Goal: Task Accomplishment & Management: Complete application form

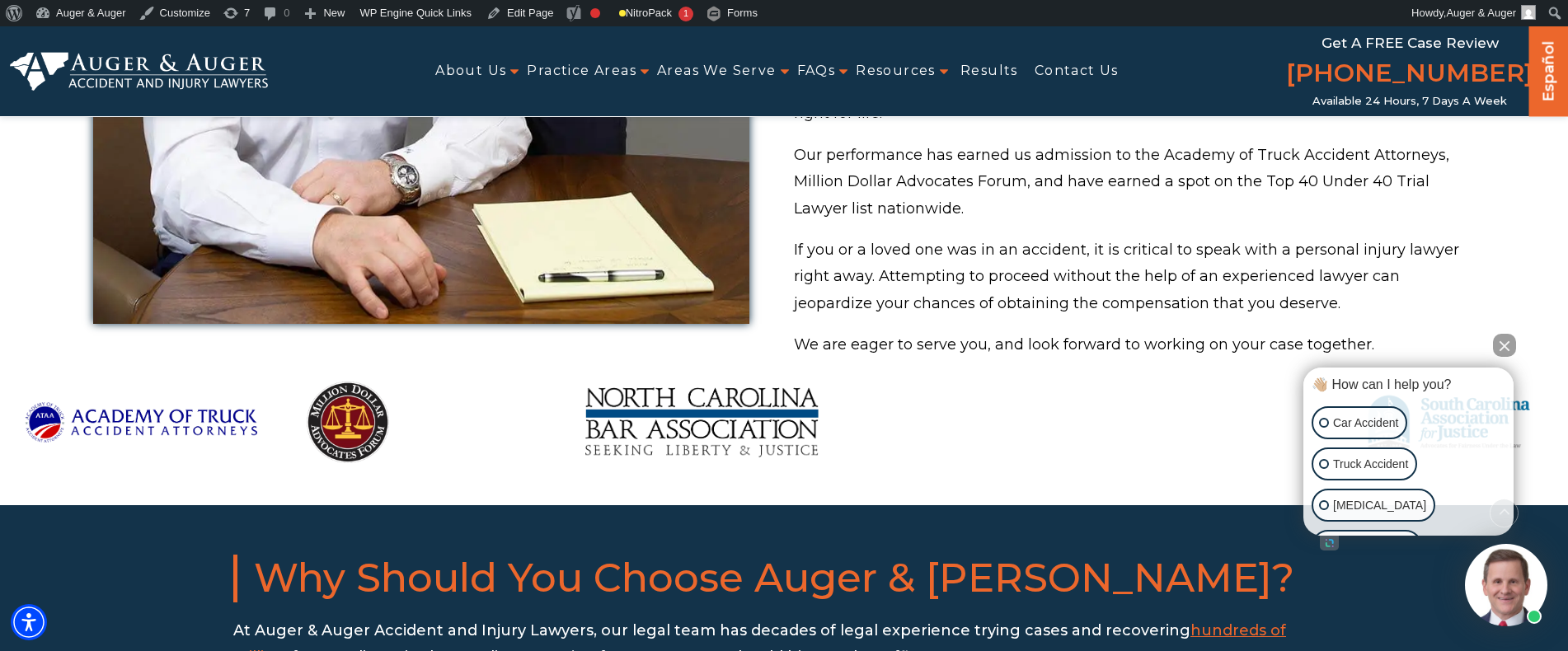
scroll to position [1483, 0]
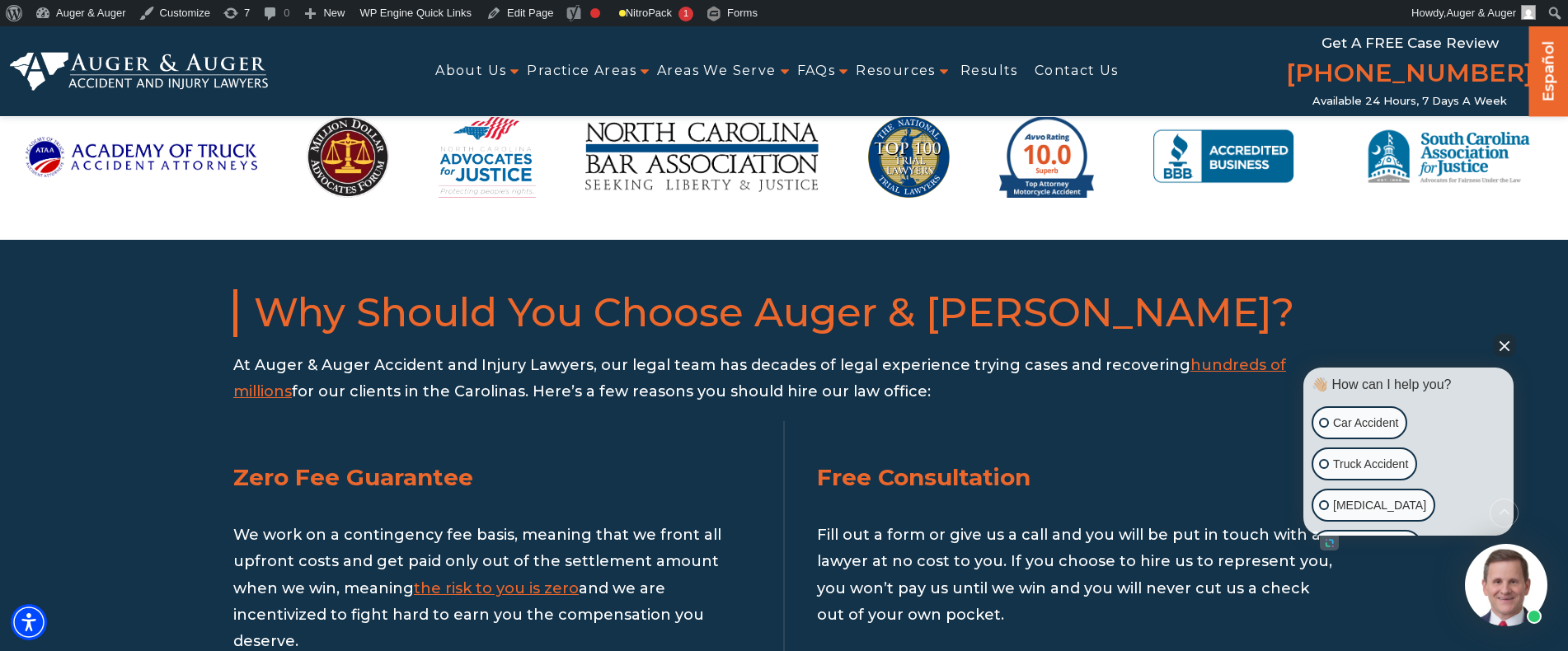
drag, startPoint x: 1514, startPoint y: 347, endPoint x: 1497, endPoint y: 345, distance: 17.1
click at [1507, 347] on button "Close Intaker Chat Widget" at bounding box center [1505, 345] width 23 height 23
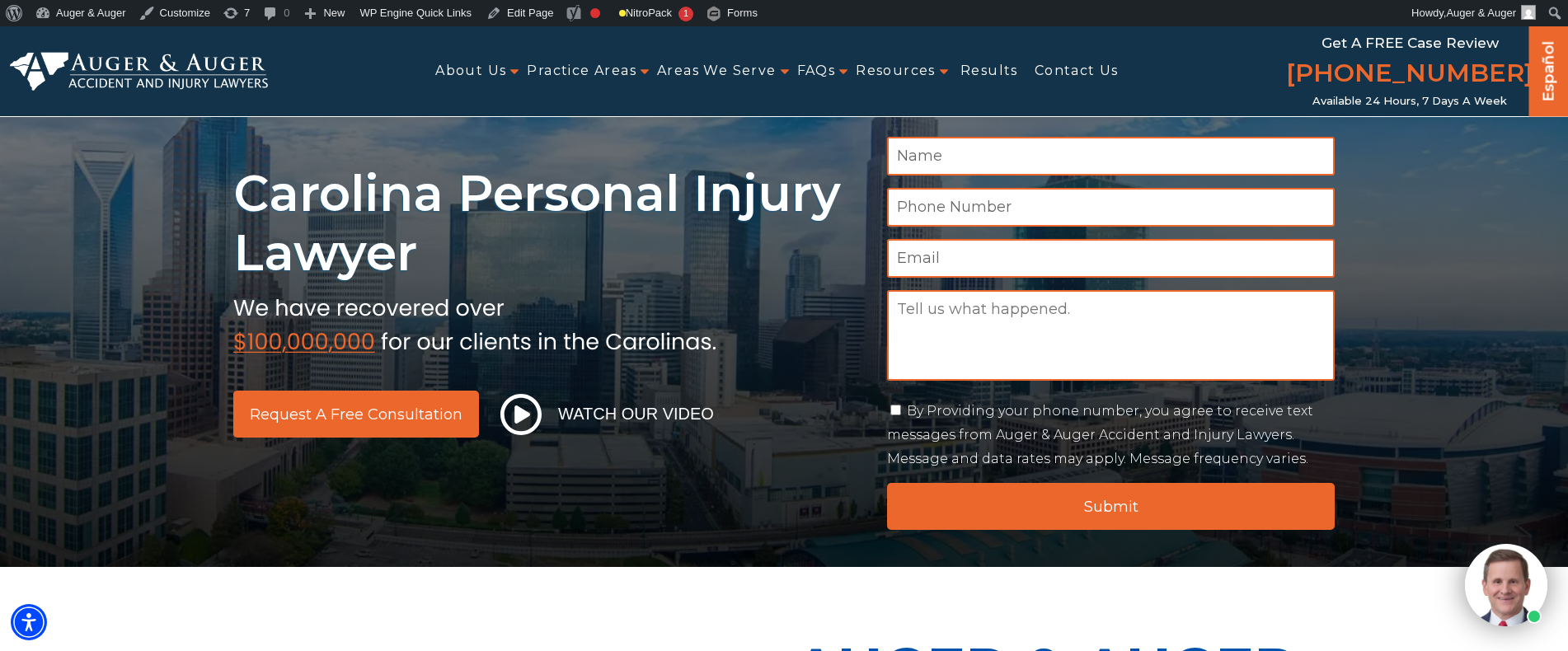
scroll to position [0, 0]
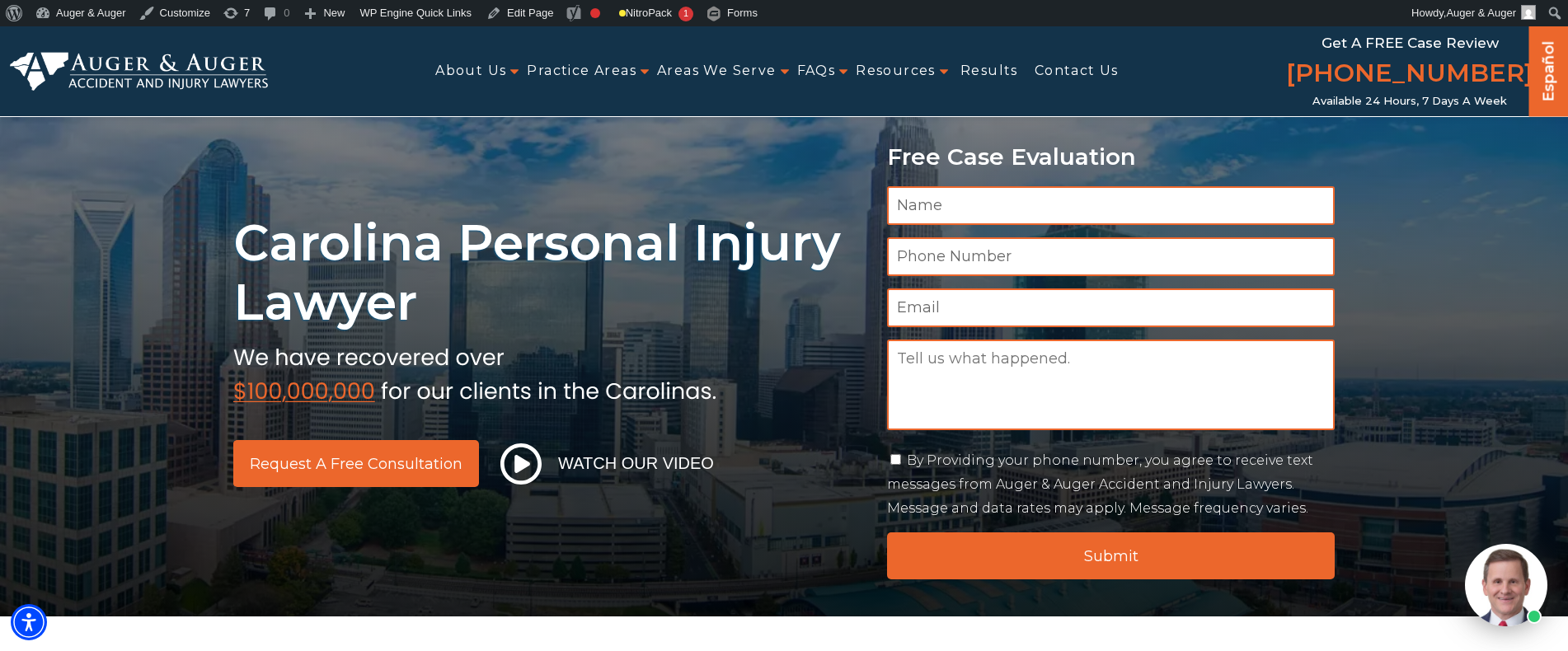
click at [941, 191] on input "Name *" at bounding box center [1111, 205] width 448 height 39
type input "Shkambi"
click at [990, 254] on input "Phone Number *" at bounding box center [1111, 257] width 448 height 39
type input "561238562"
click at [993, 218] on input "Shkambi" at bounding box center [1111, 205] width 448 height 39
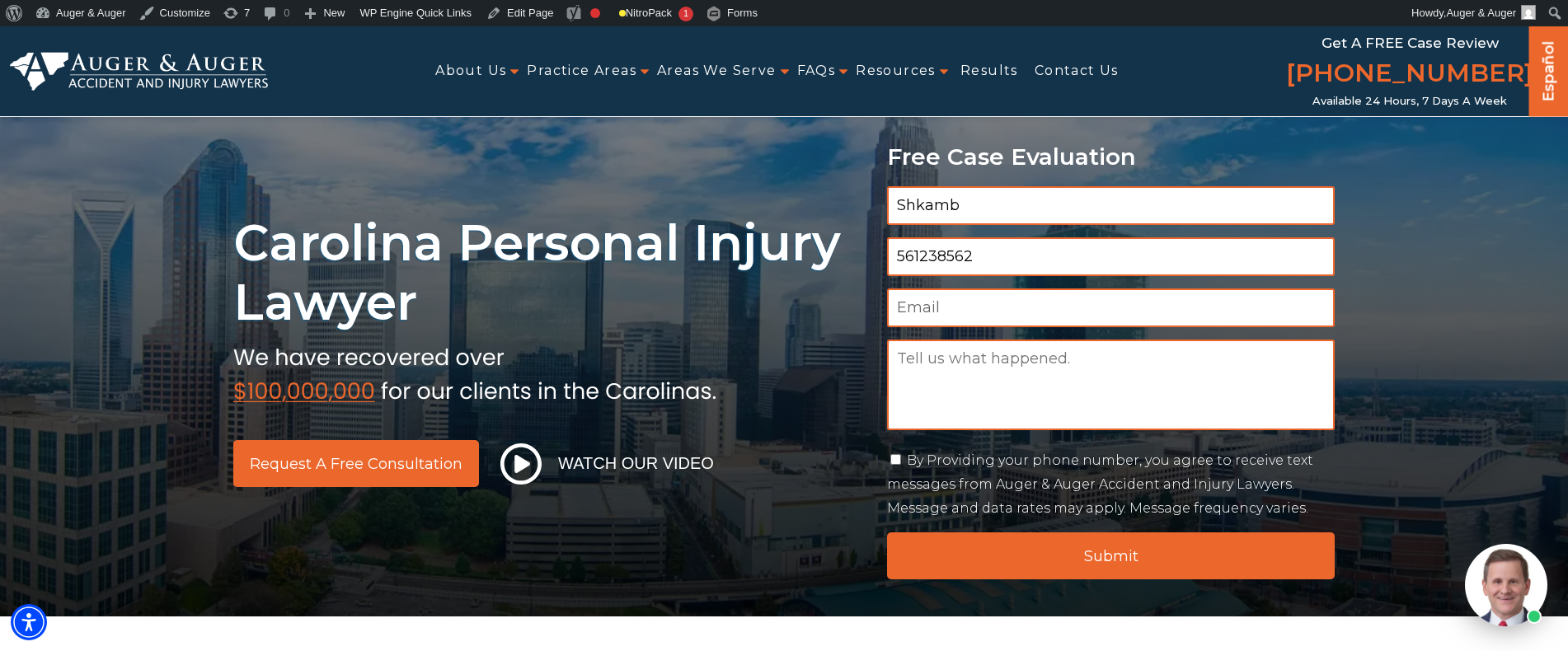
type input "Shkamb"
click at [915, 299] on input "Email *" at bounding box center [1111, 308] width 448 height 39
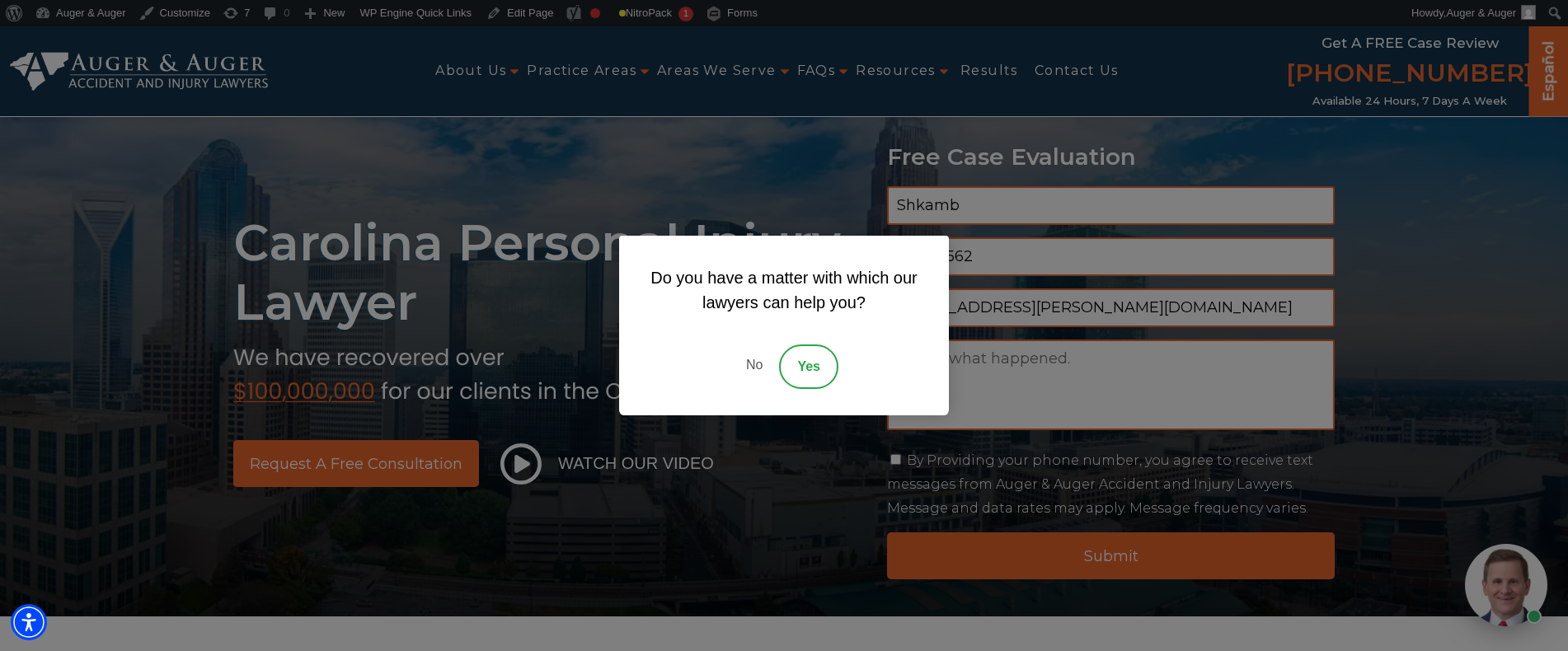
type input "shkamb@hennessey.com"
click at [747, 358] on link "No" at bounding box center [755, 366] width 50 height 44
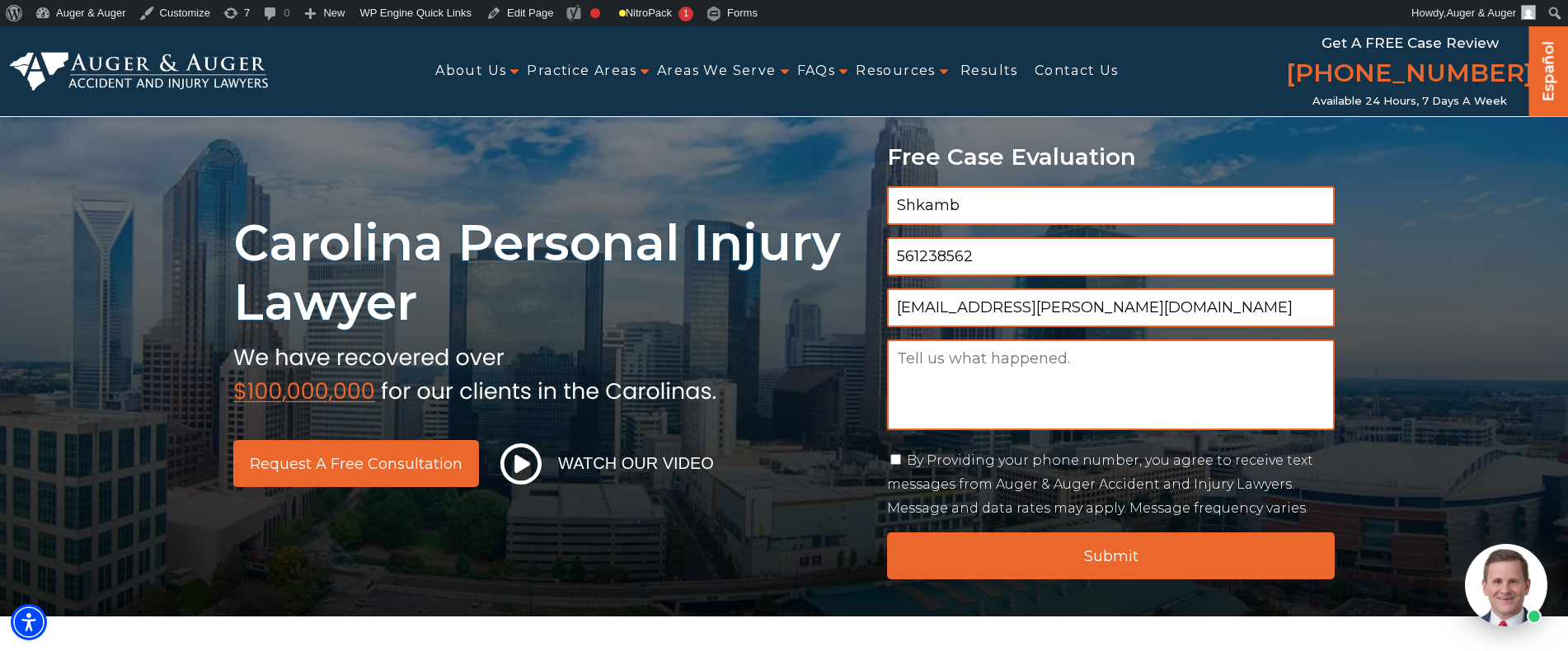
click at [979, 353] on textarea "Message" at bounding box center [1111, 385] width 448 height 91
type textarea "Before maintenance"
click at [919, 465] on label "By Providing your phone number, you agree to receive text messages from Auger &…" at bounding box center [1100, 484] width 426 height 63
click at [901, 464] on input "By Providing your phone number, you agree to receive text messages from Auger &…" at bounding box center [895, 459] width 11 height 11
checkbox input "true"
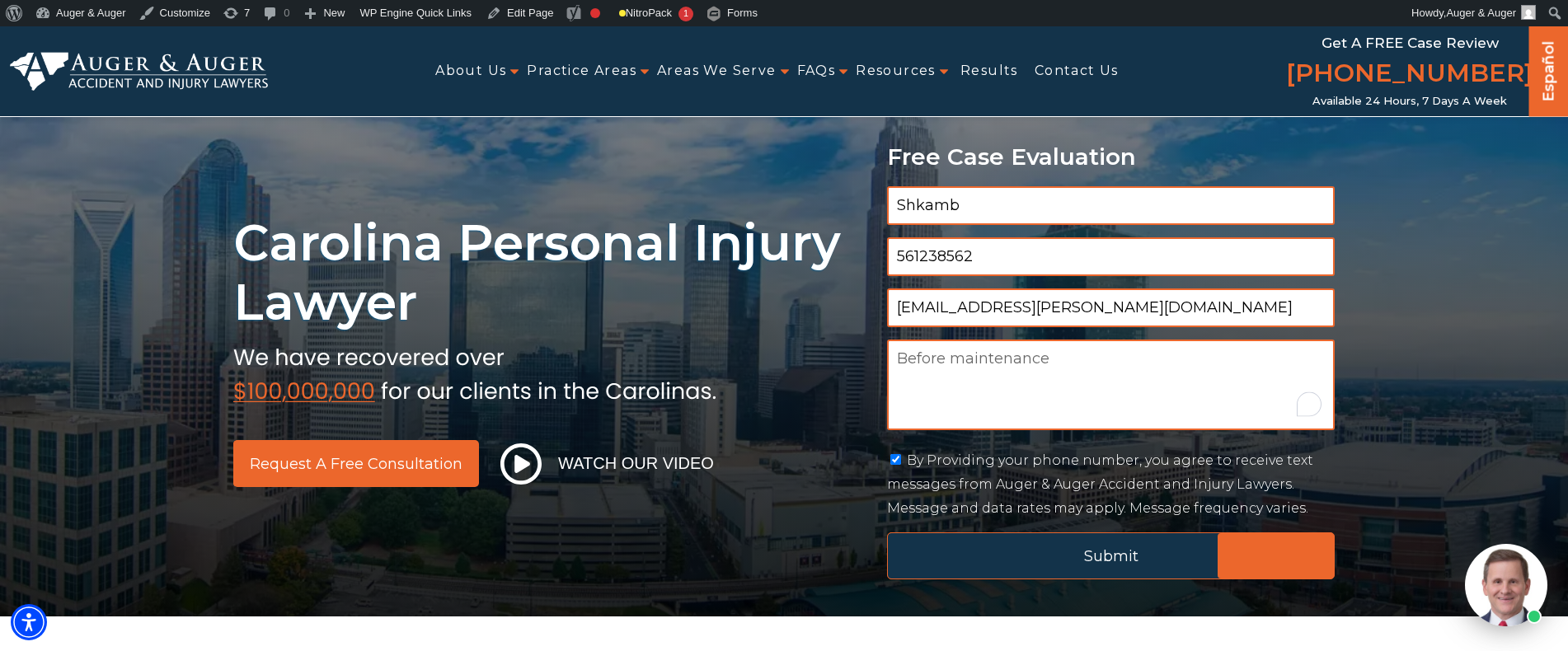
click at [946, 569] on input "Submit" at bounding box center [1111, 555] width 448 height 47
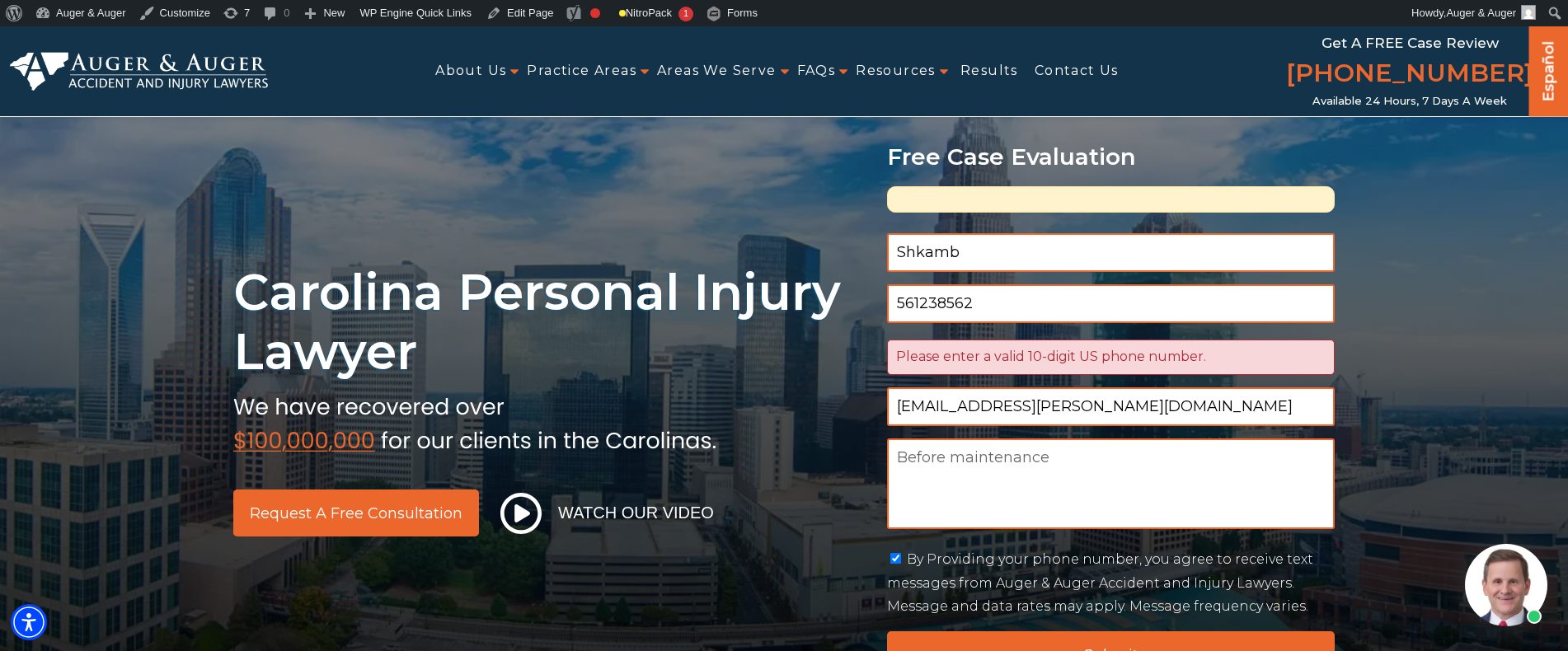
drag, startPoint x: 1002, startPoint y: 301, endPoint x: 788, endPoint y: 277, distance: 215.3
click at [788, 277] on div "Carolina Personal Injury Lawyer Request a Free Consultation Watch Our Video Fre…" at bounding box center [784, 399] width 1121 height 557
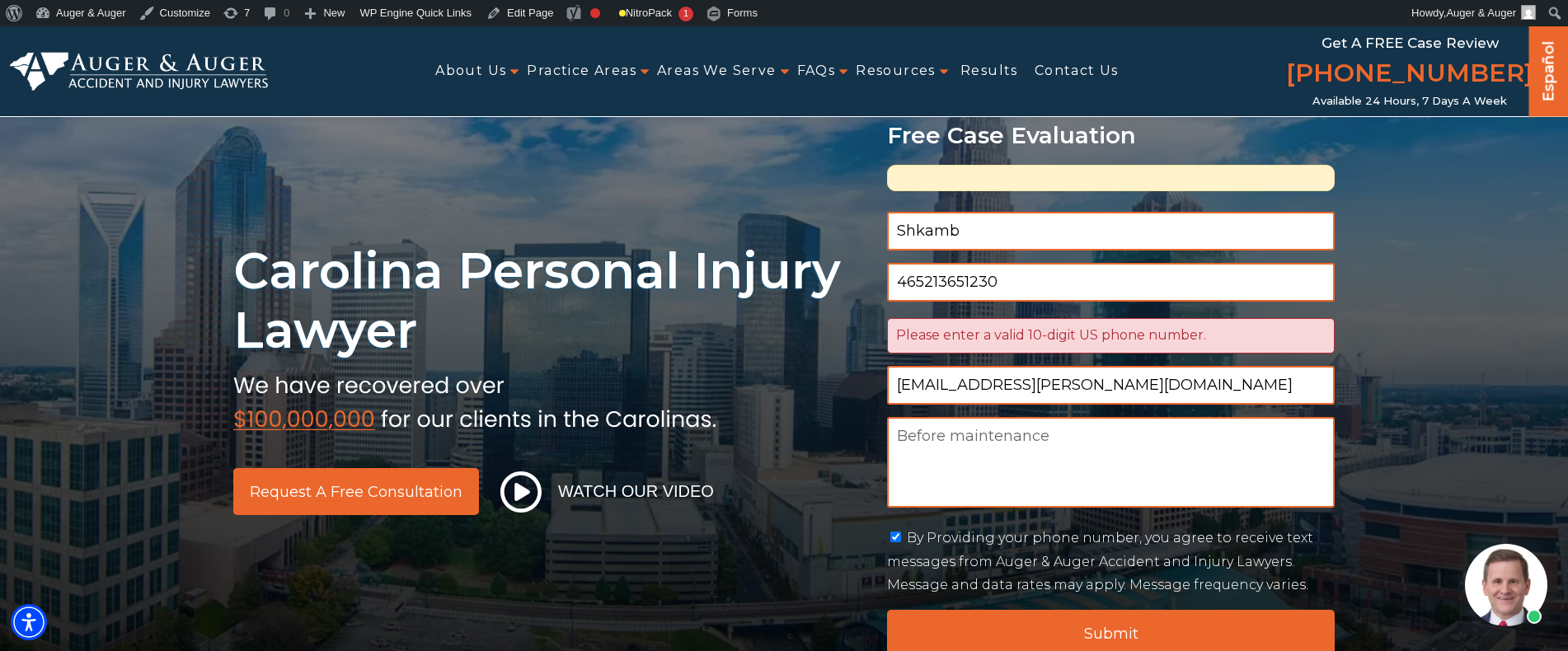
scroll to position [83, 0]
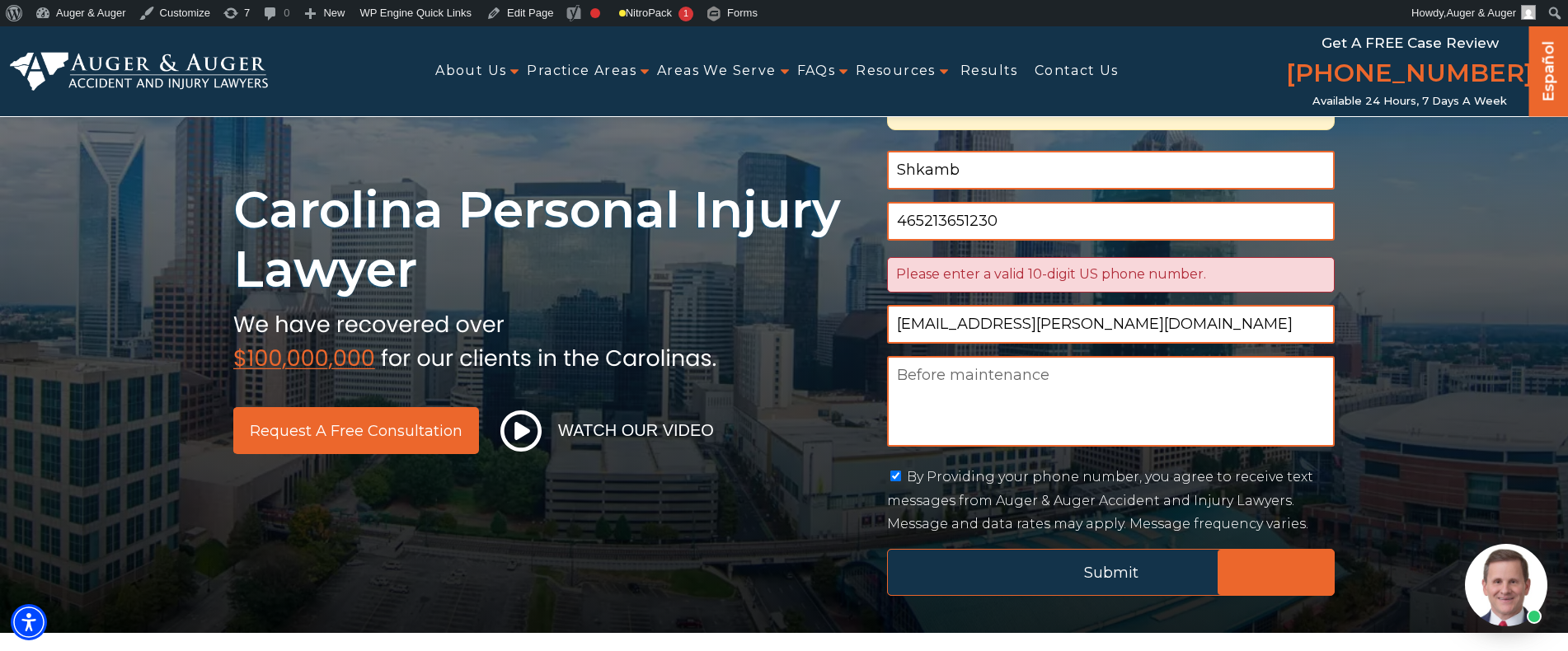
type input "465213651230"
click at [951, 553] on input "Submit" at bounding box center [1111, 572] width 448 height 47
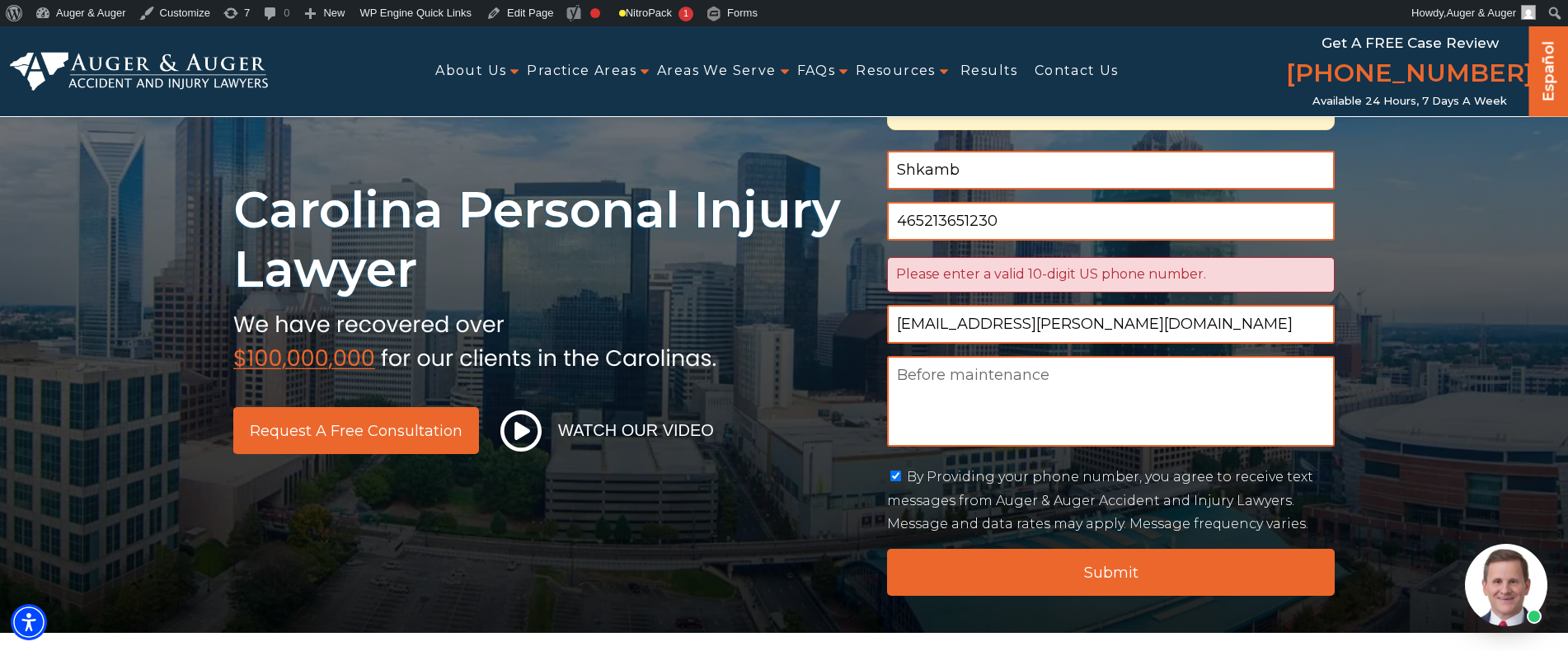
scroll to position [77, 0]
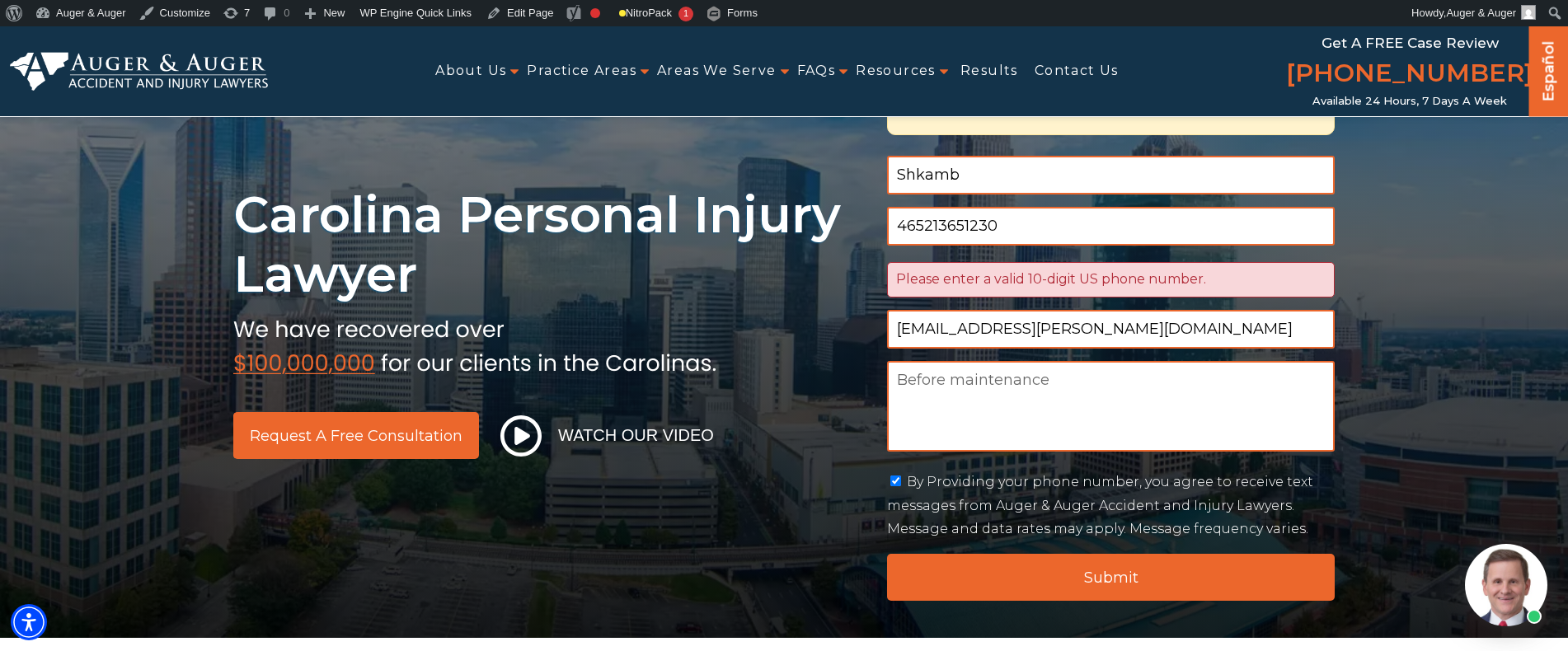
click at [910, 229] on input "465213651230" at bounding box center [1111, 227] width 448 height 39
drag, startPoint x: 980, startPoint y: 226, endPoint x: 1045, endPoint y: 229, distance: 65.1
click at [1045, 229] on input "465213651230" at bounding box center [1111, 227] width 448 height 39
type input "4652136512"
click at [887, 554] on input "Submit" at bounding box center [1111, 577] width 448 height 47
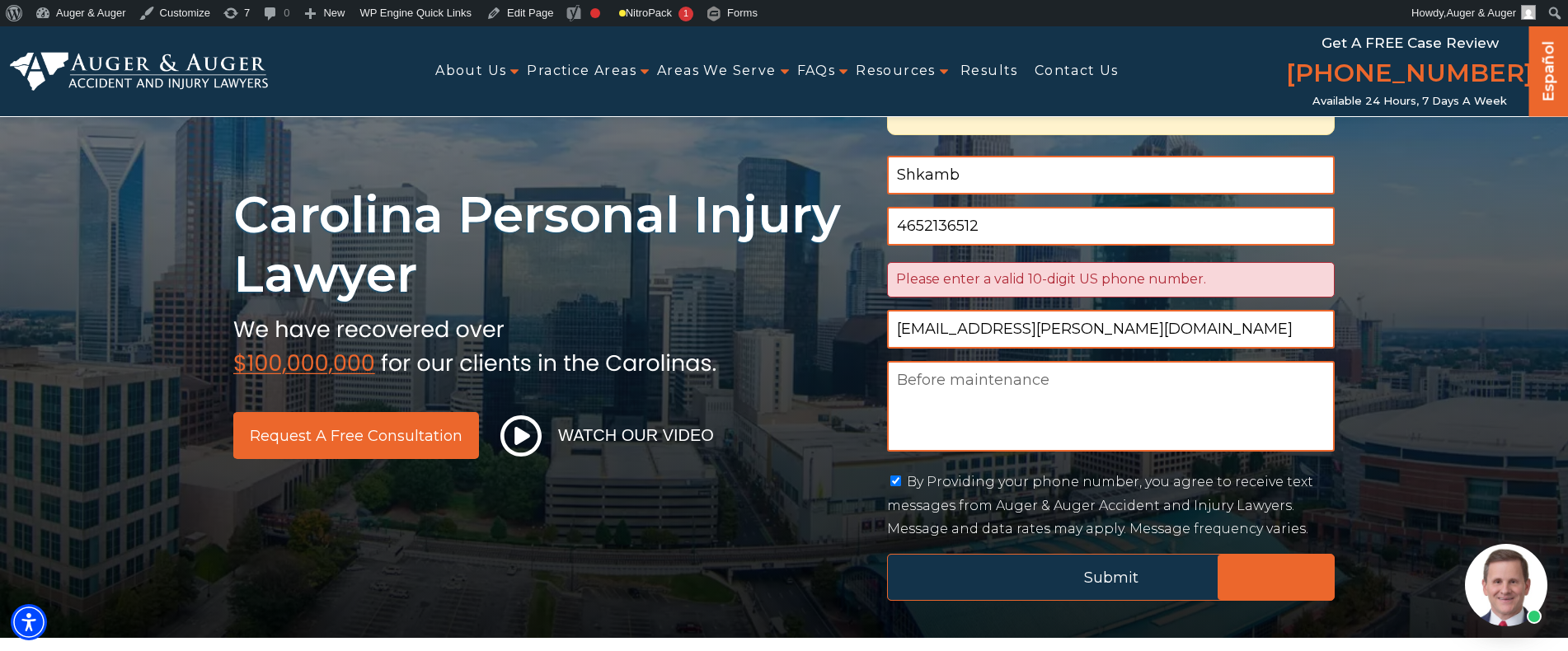
click at [928, 561] on input "Submit" at bounding box center [1111, 577] width 448 height 47
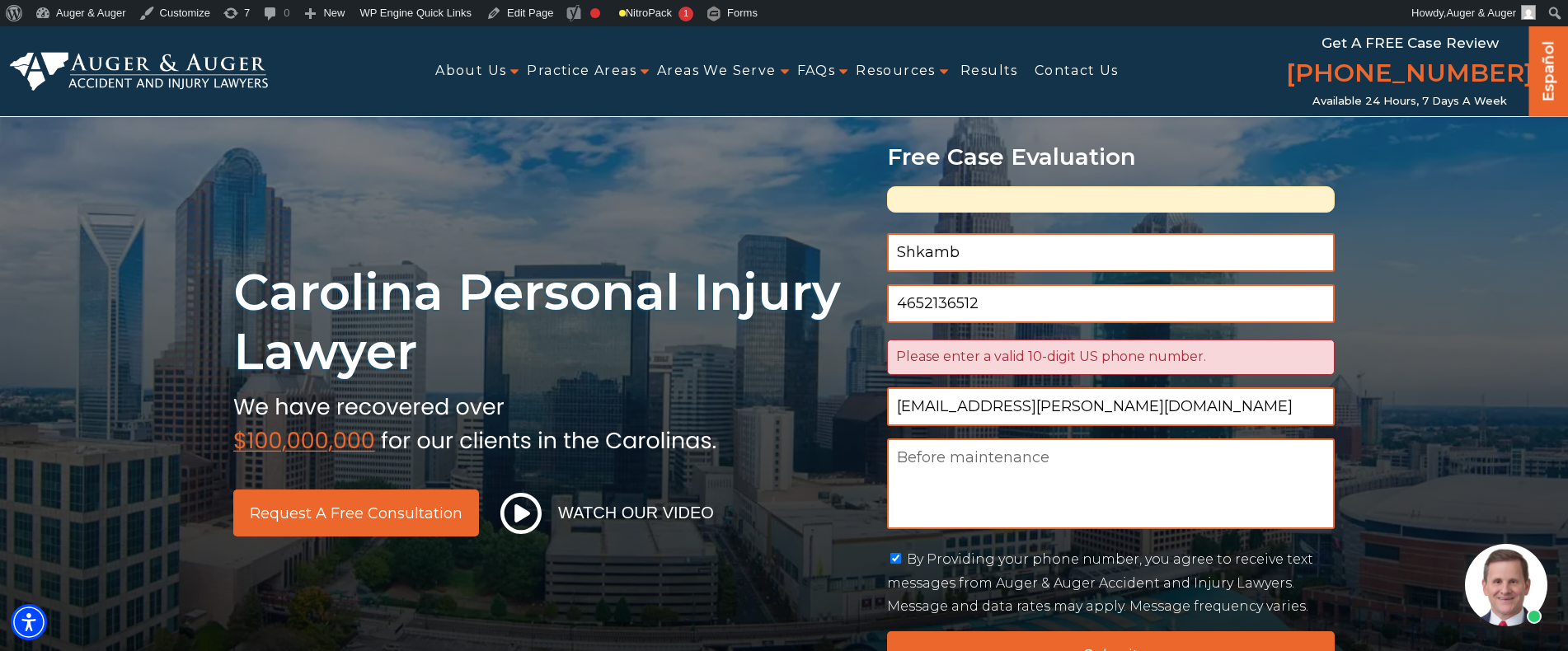
scroll to position [0, 0]
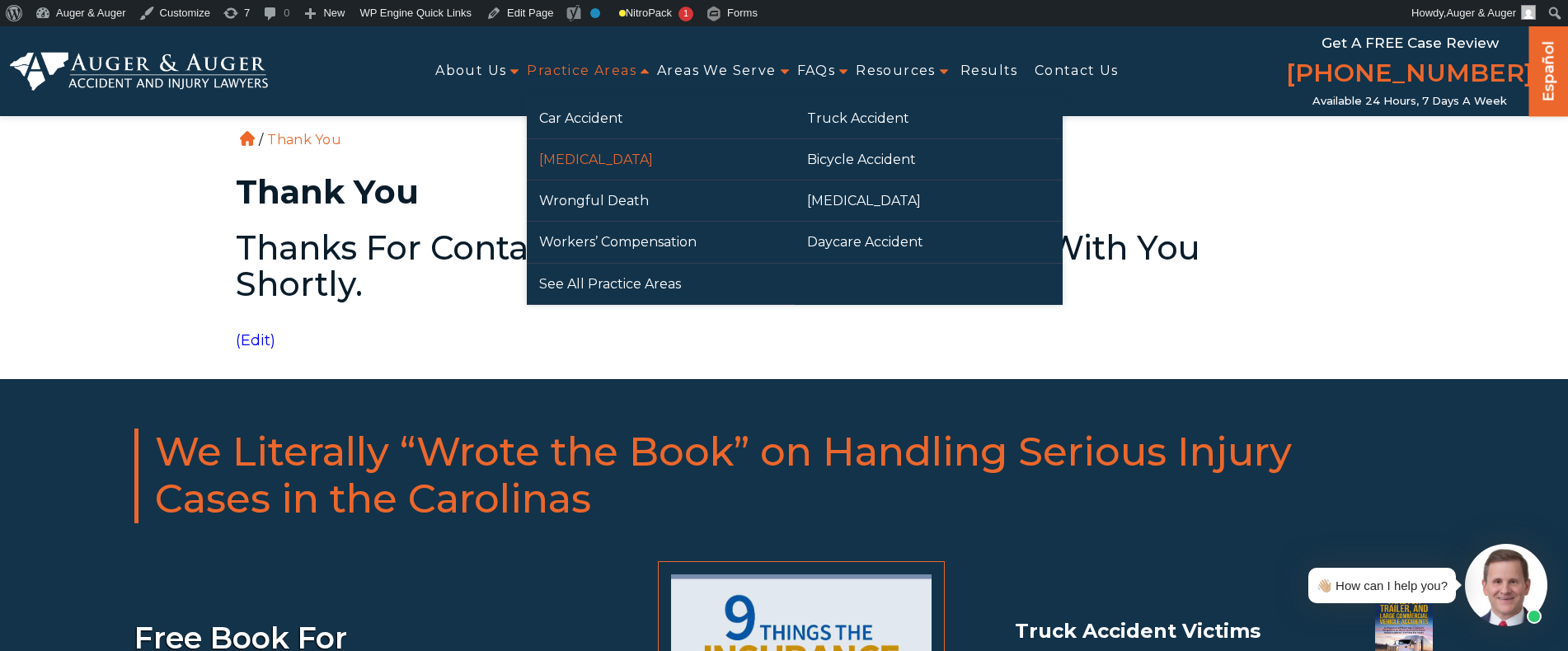
click at [592, 159] on link "[MEDICAL_DATA]" at bounding box center [660, 159] width 268 height 40
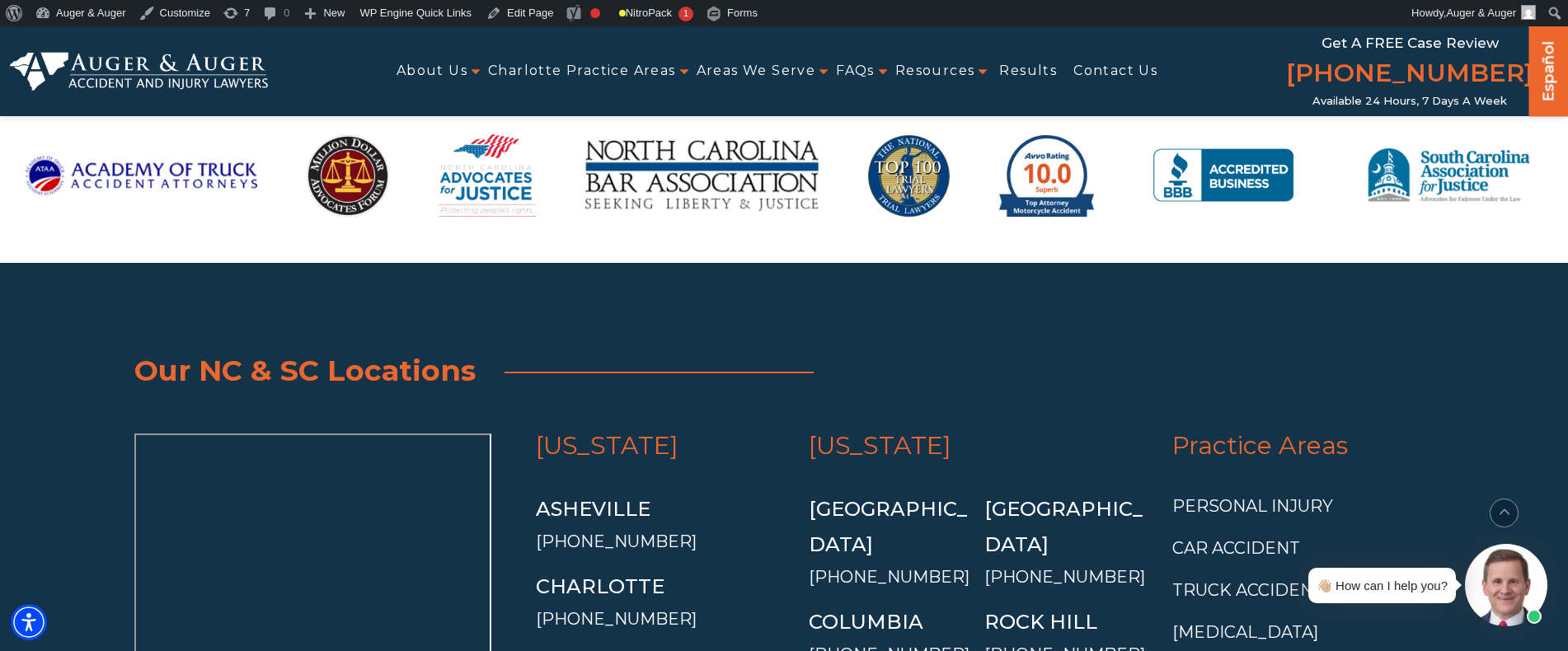
scroll to position [11561, 0]
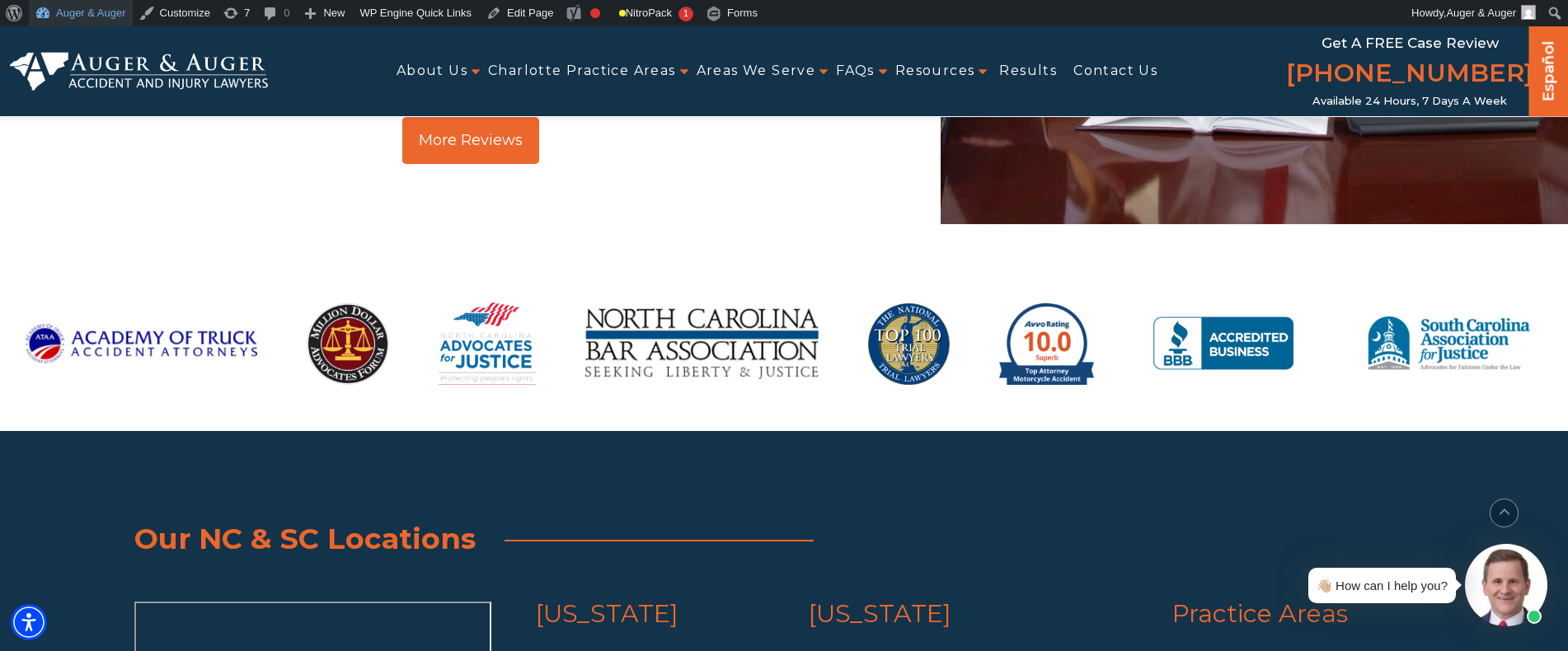
click at [74, 21] on link "Auger & Auger" at bounding box center [80, 13] width 104 height 27
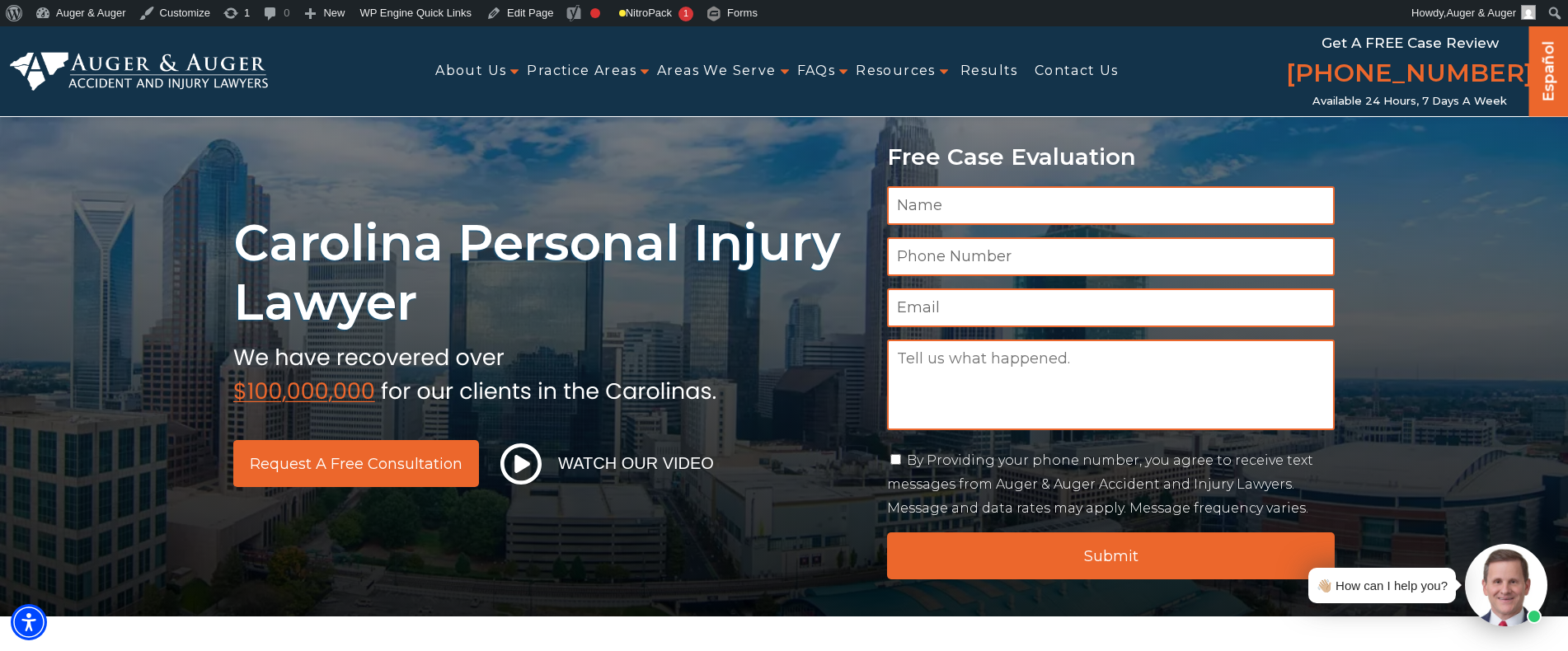
click at [794, 181] on div "Carolina Personal Injury Lawyer Request a Free Consultation Watch Our Video Fre…" at bounding box center [784, 321] width 1568 height 590
click at [794, 184] on div "Carolina Personal Injury Lawyer Request a Free Consultation Watch Our Video Fre…" at bounding box center [784, 321] width 1568 height 590
click at [1425, 232] on div "Carolina Personal Injury Lawyer Request a Free Consultation Watch Our Video Fre…" at bounding box center [784, 321] width 1568 height 590
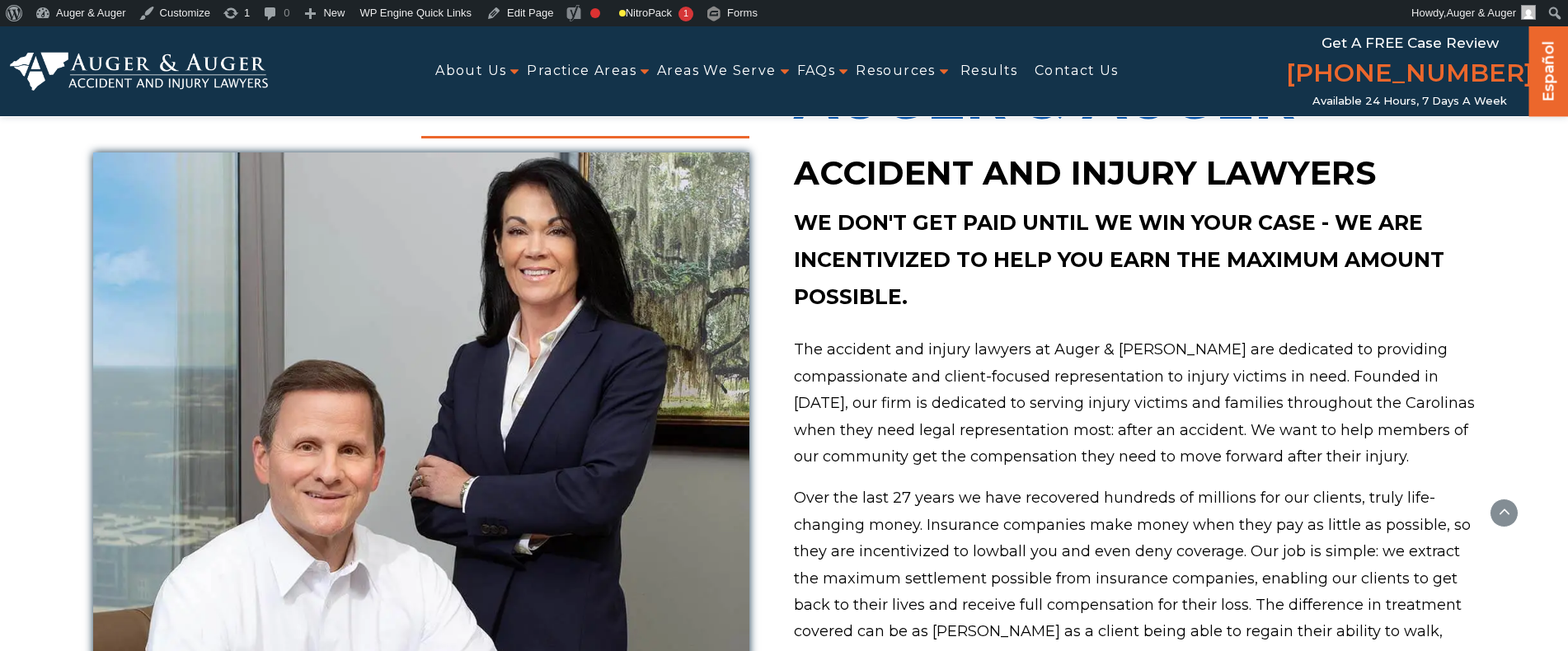
scroll to position [659, 0]
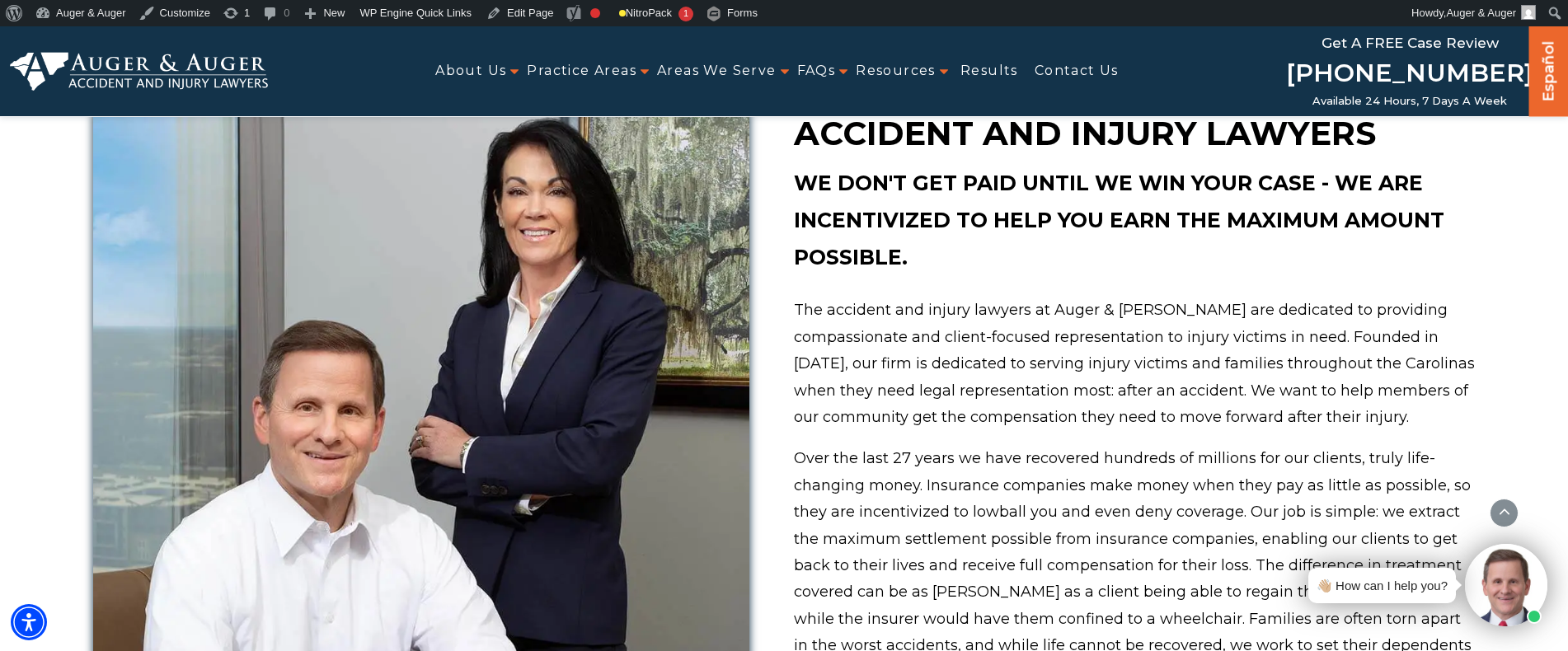
click at [1402, 76] on link "[PHONE_NUMBER]" at bounding box center [1410, 75] width 247 height 39
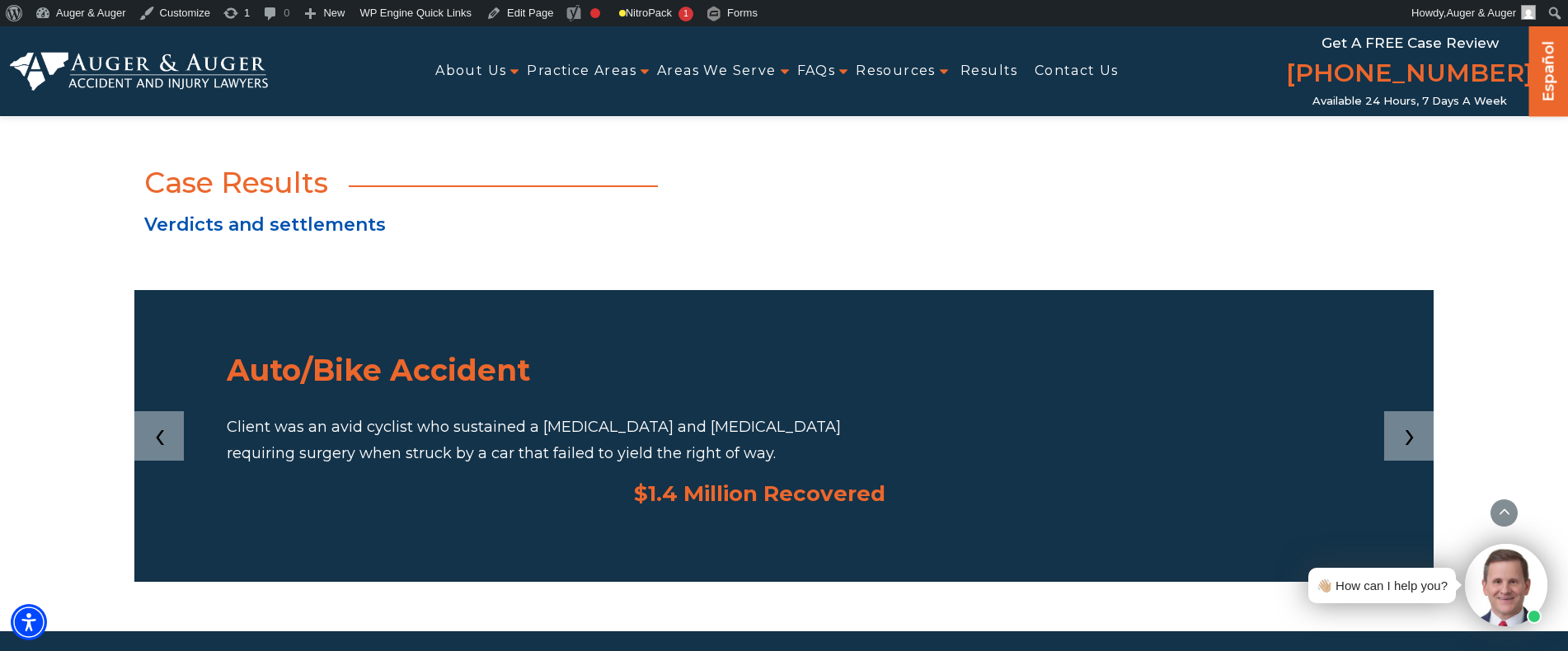
scroll to position [2472, 0]
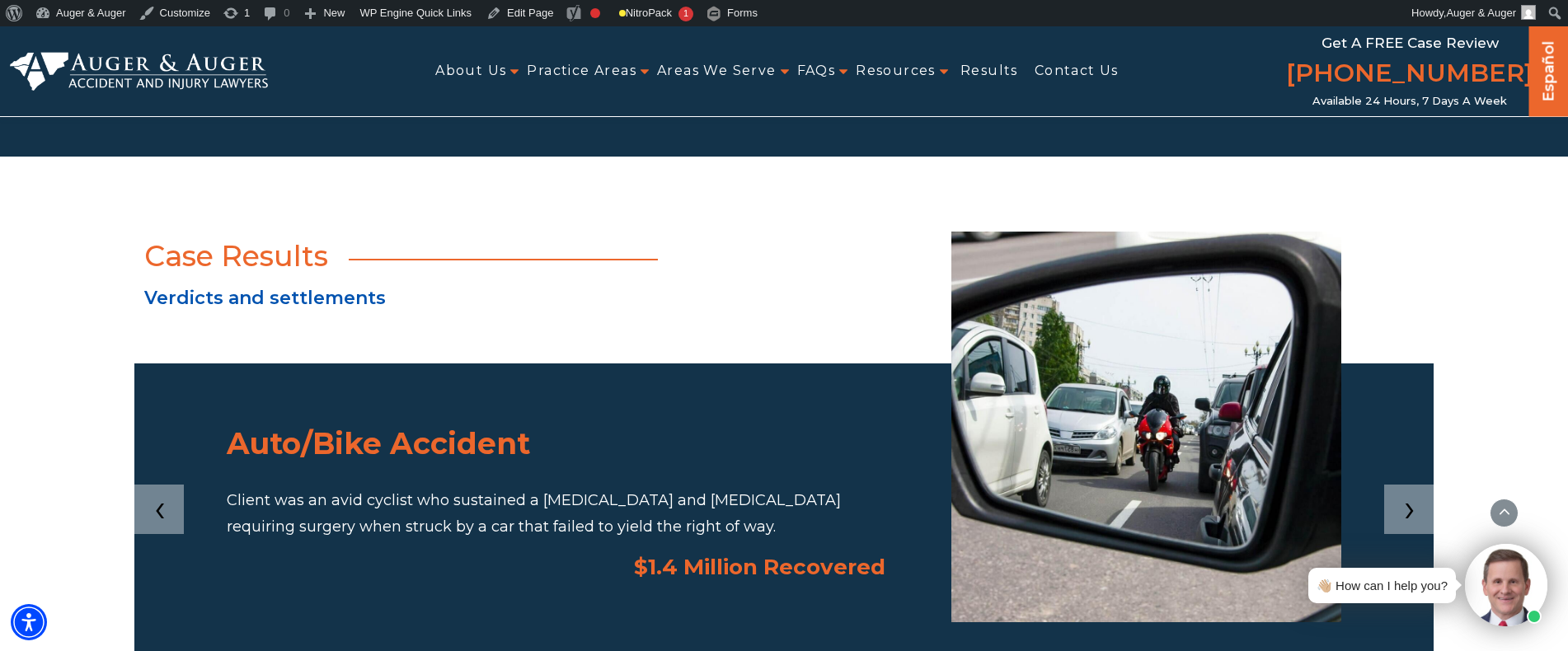
click at [1405, 488] on span "›" at bounding box center [1410, 507] width 12 height 38
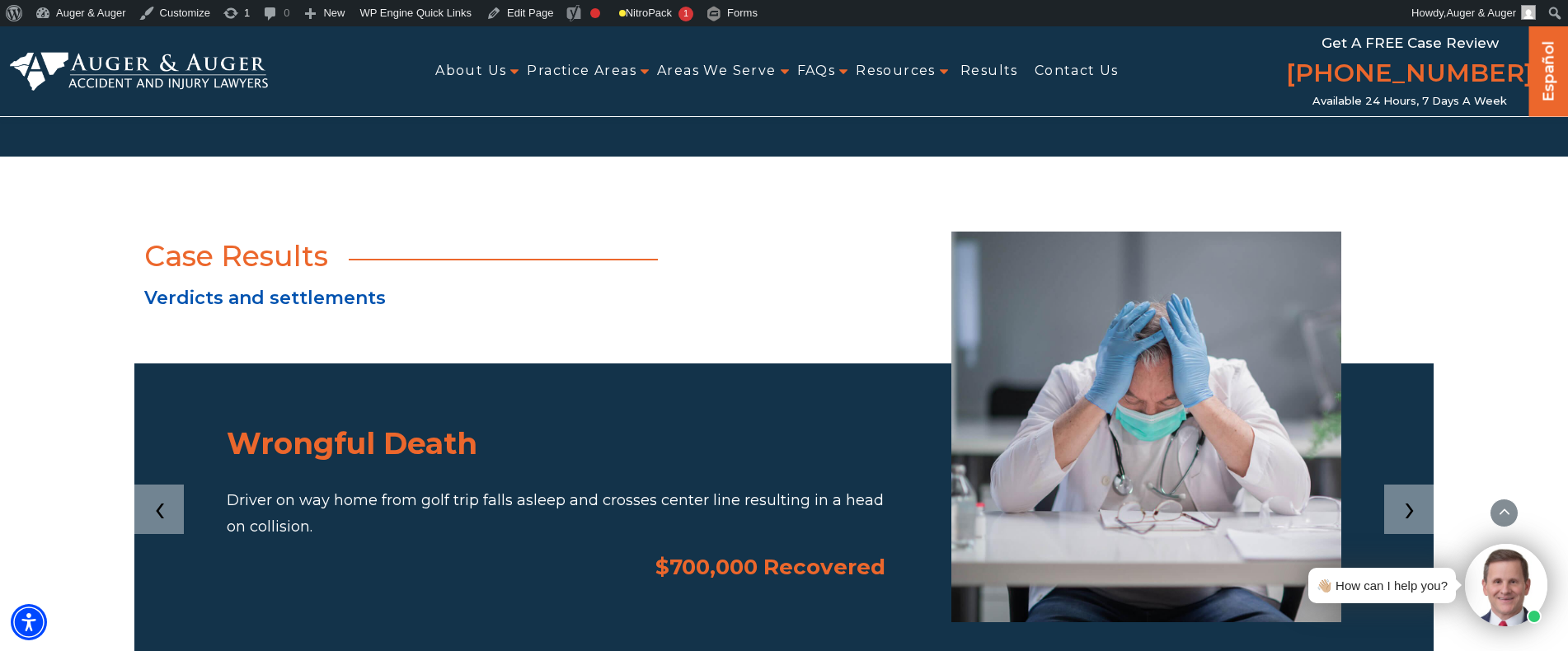
click at [1405, 488] on span "›" at bounding box center [1410, 507] width 12 height 38
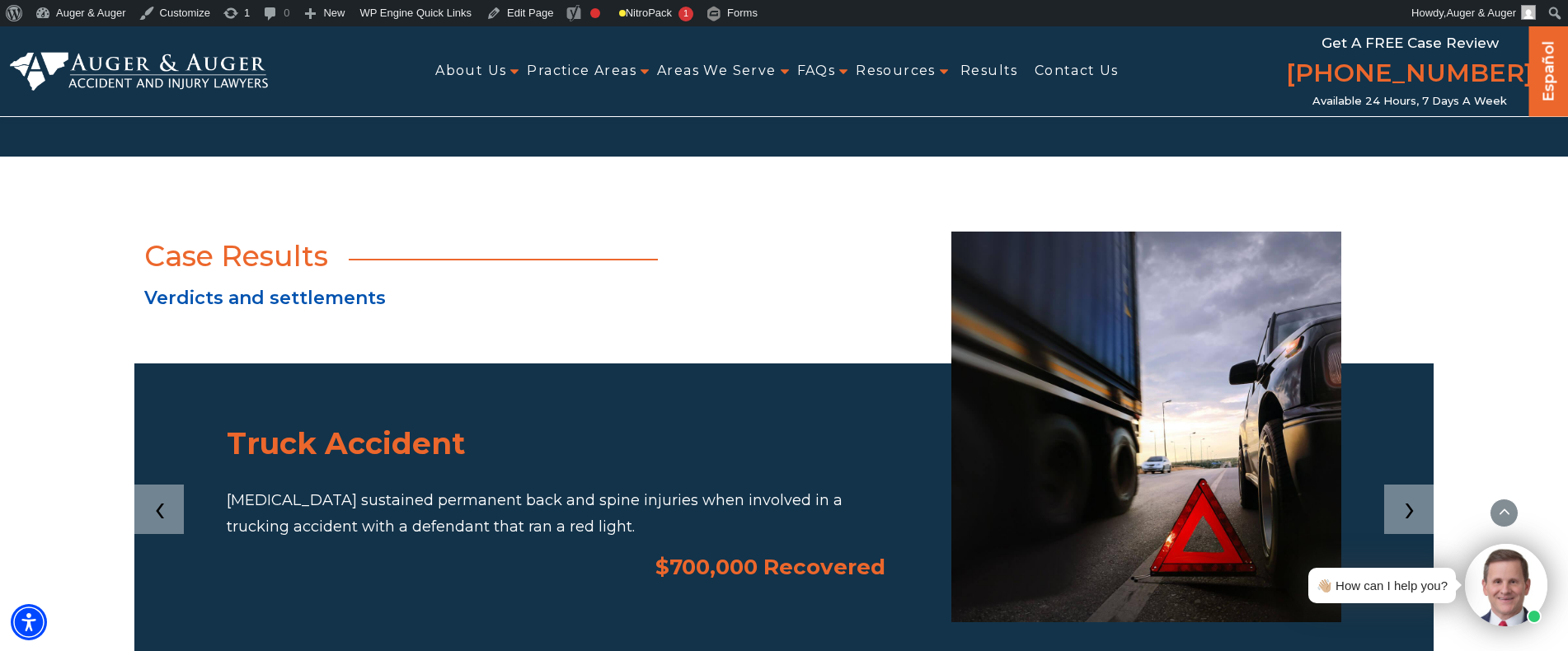
click at [1405, 488] on span "›" at bounding box center [1410, 507] width 12 height 38
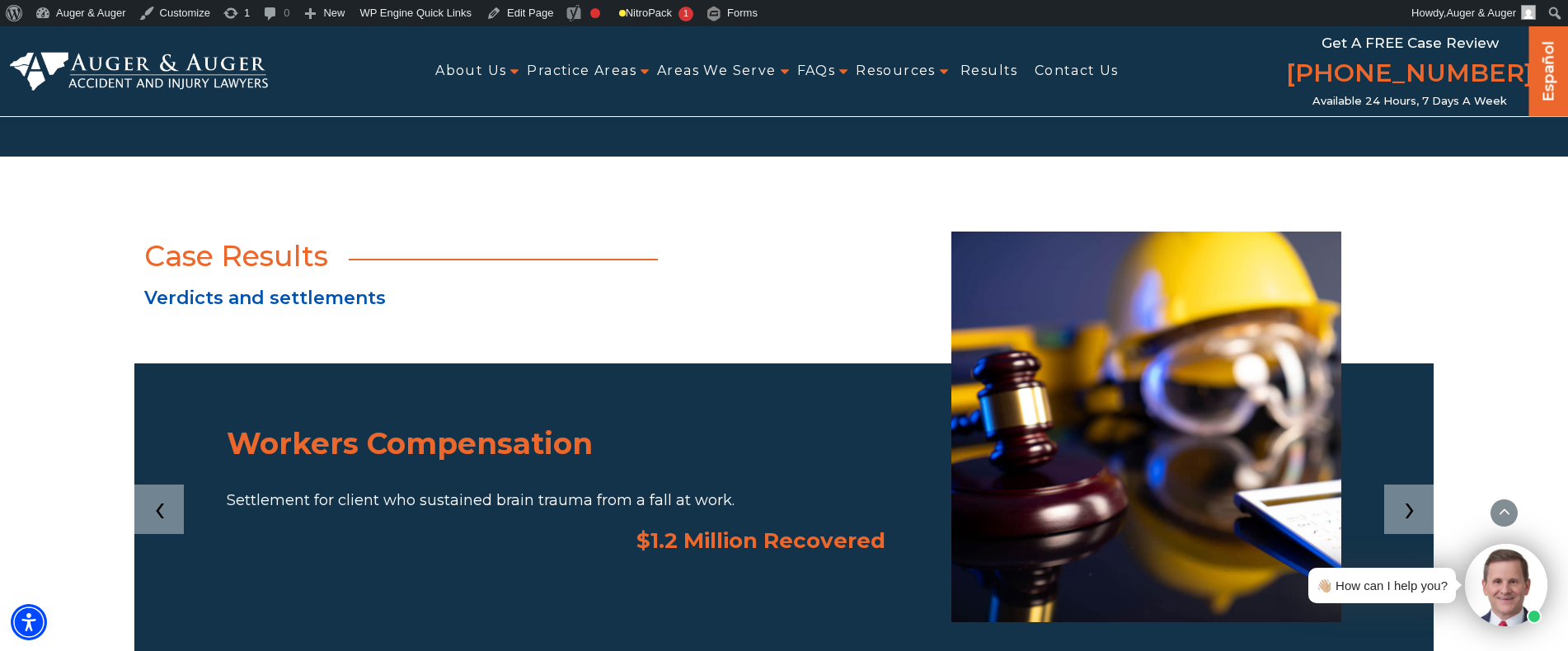
click at [1405, 488] on span "›" at bounding box center [1410, 507] width 12 height 38
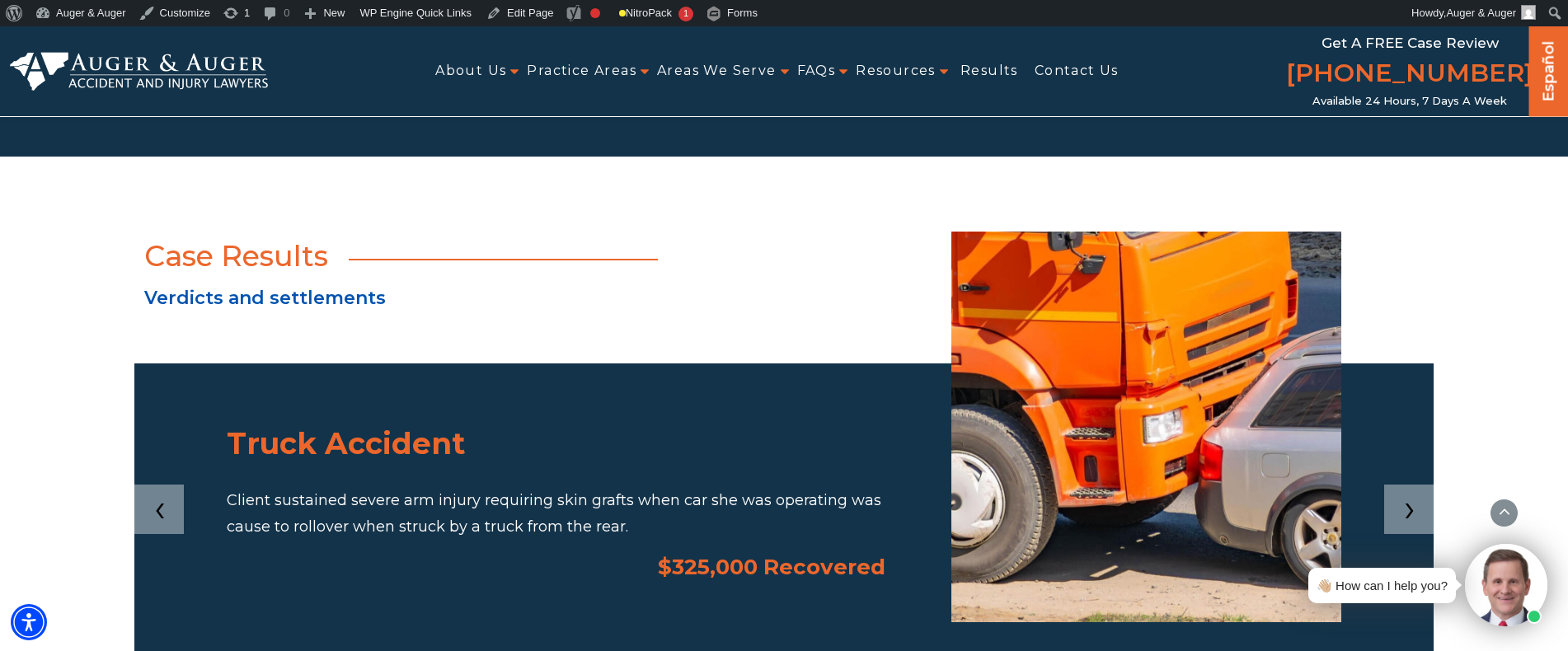
click at [1405, 488] on span "›" at bounding box center [1410, 507] width 12 height 38
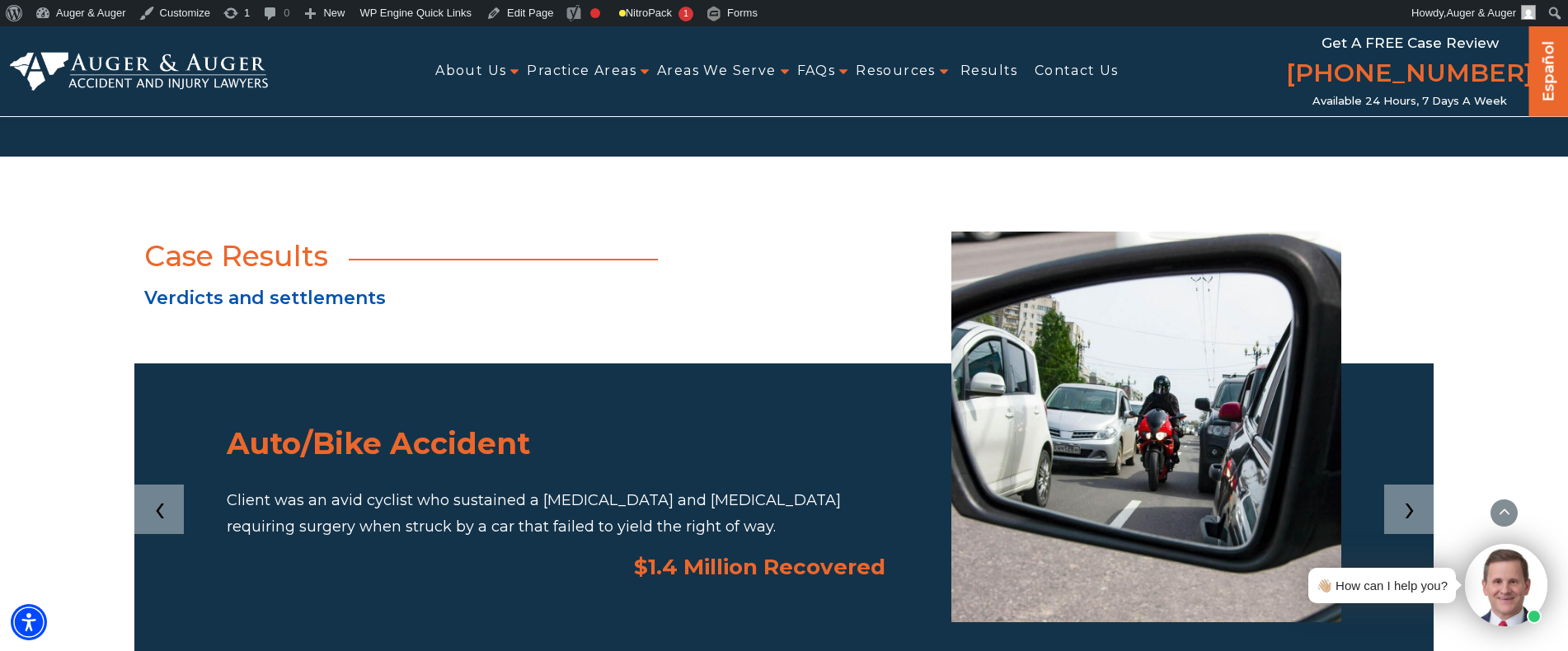
click at [1404, 488] on span "›" at bounding box center [1410, 507] width 12 height 38
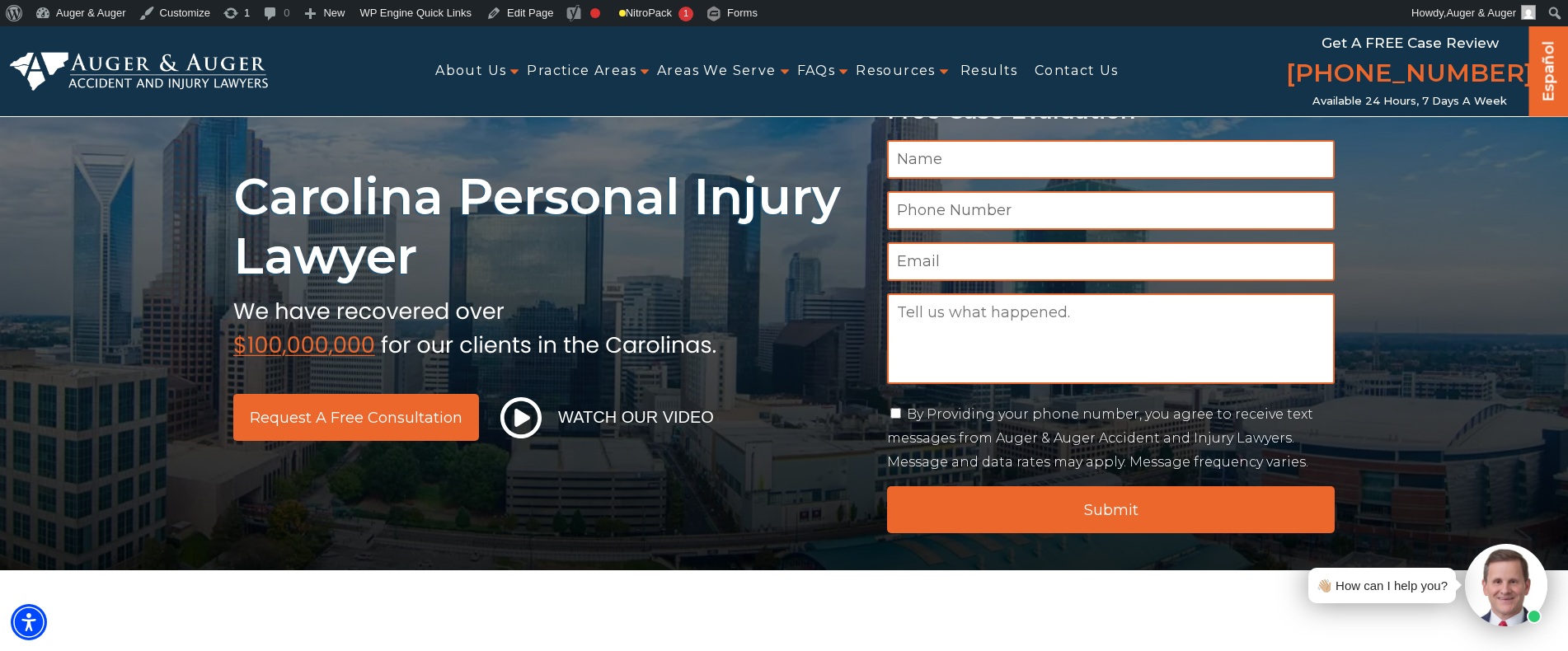
scroll to position [0, 0]
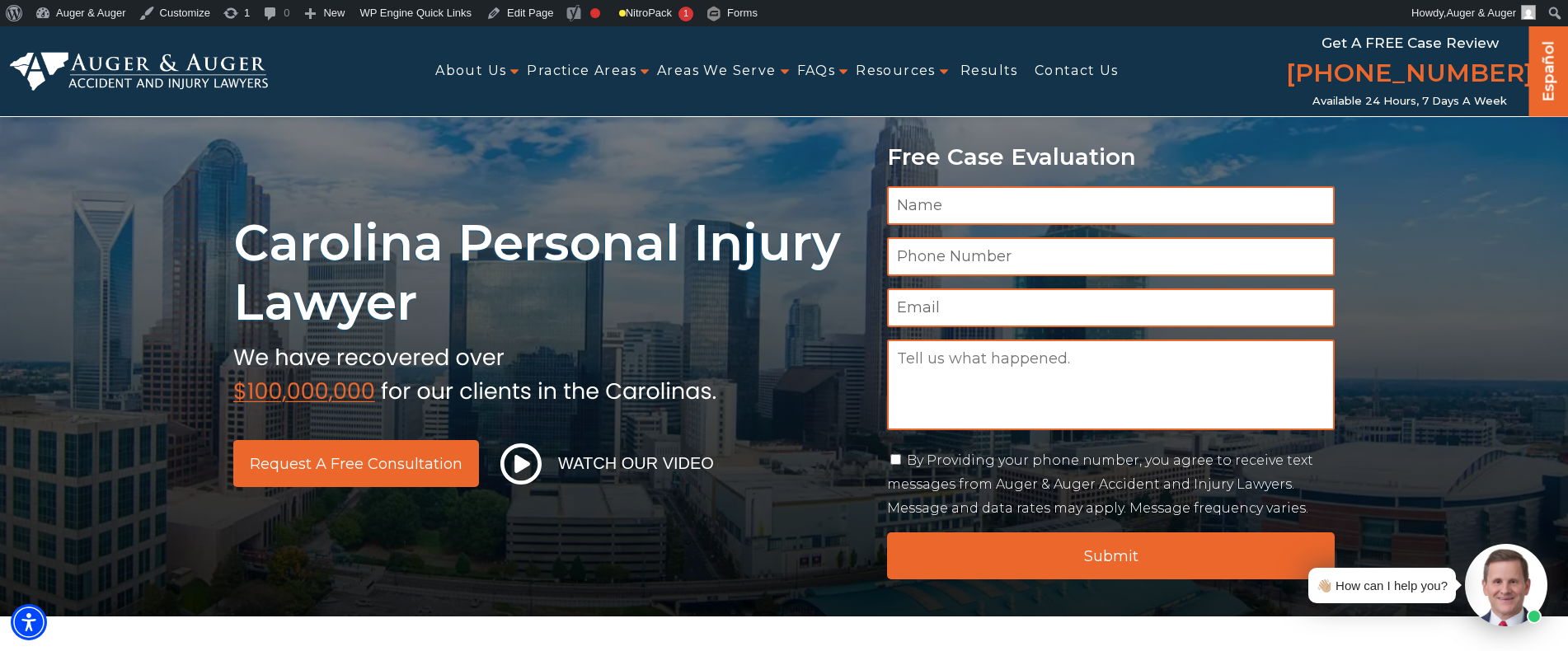
drag, startPoint x: 917, startPoint y: 198, endPoint x: 958, endPoint y: 211, distance: 43.0
click at [917, 198] on input "Name *" at bounding box center [1111, 205] width 448 height 39
type input "Shkamb"
click at [949, 251] on input "Phone Number *" at bounding box center [1111, 257] width 448 height 39
type input "465120456"
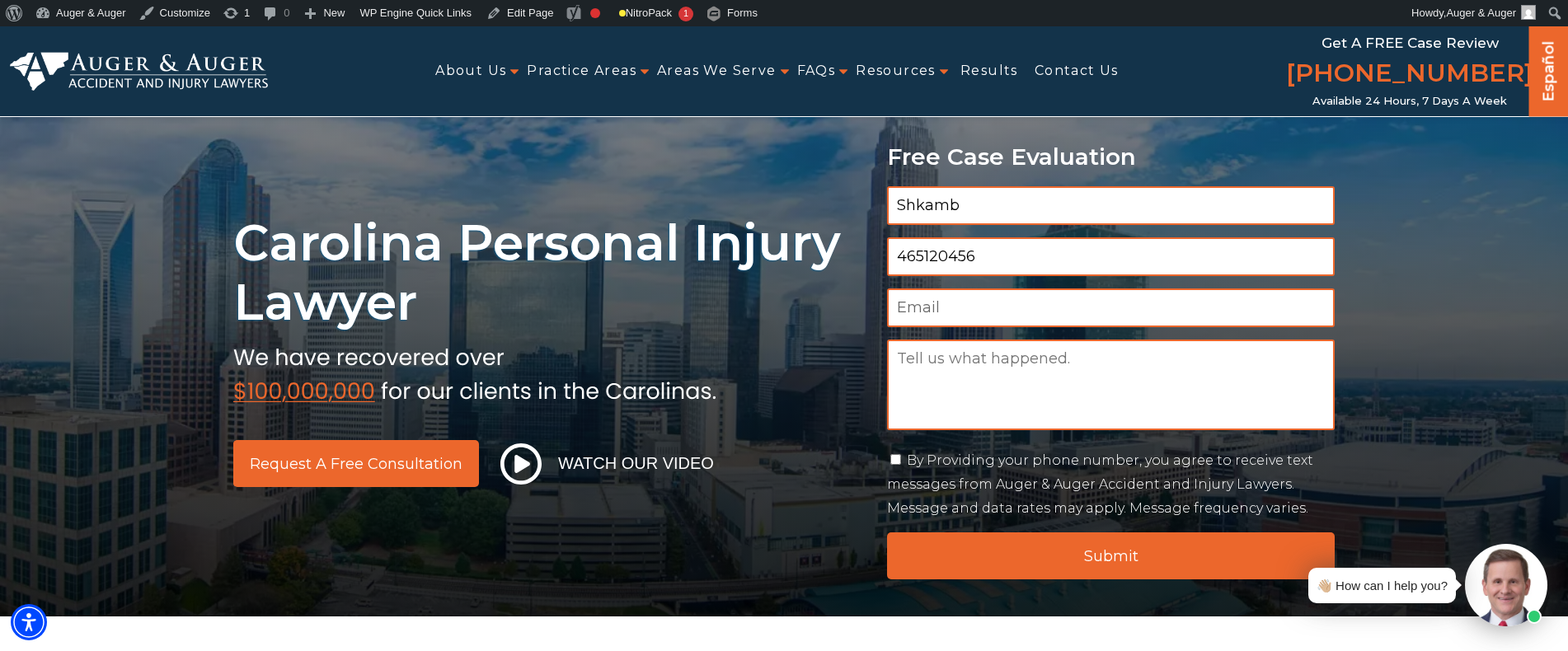
click at [923, 296] on input "Email *" at bounding box center [1111, 308] width 448 height 39
type input "shkamb@hennessey.com"
click at [1014, 360] on textarea "Message" at bounding box center [1111, 385] width 448 height 91
type textarea "After maintenance"
click at [907, 459] on div "By Providing your phone number, you agree to receive text messages from Auger &…" at bounding box center [1111, 485] width 448 height 71
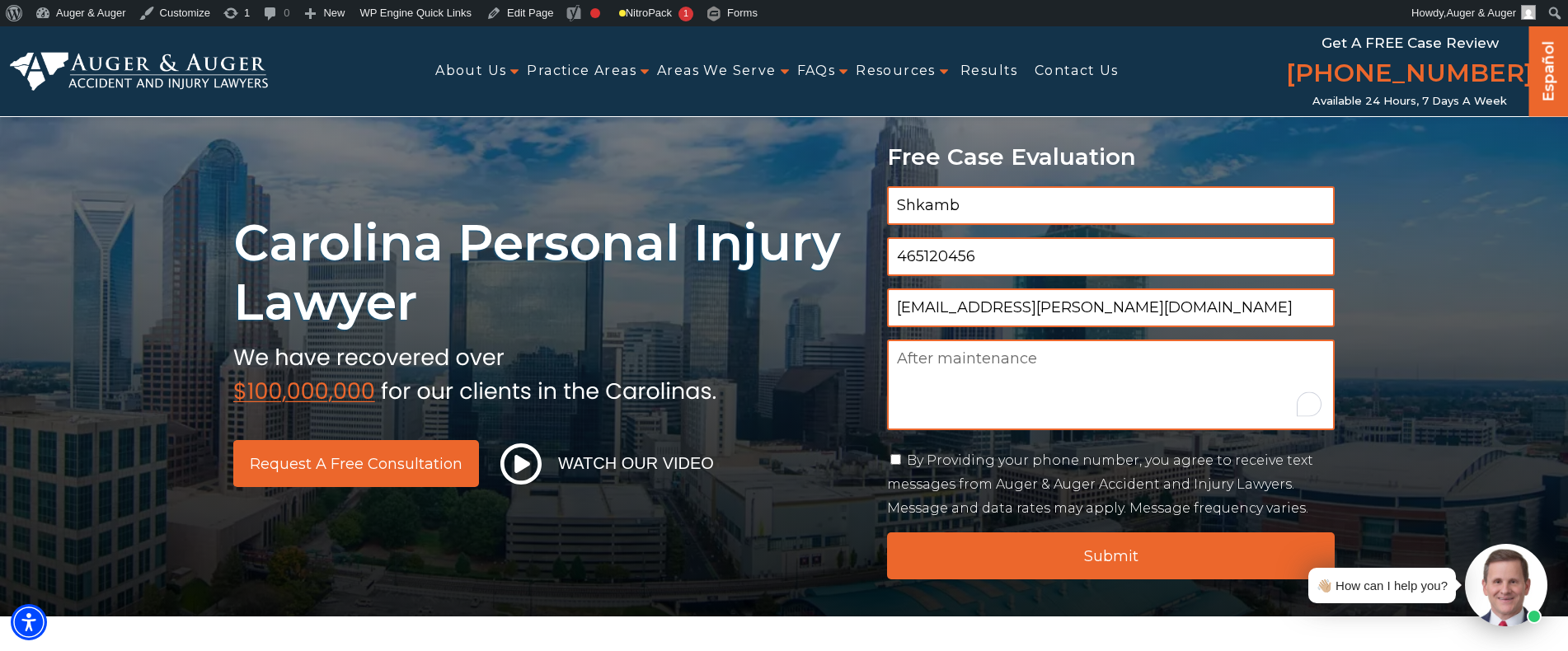
click at [901, 458] on input "By Providing your phone number, you agree to receive text messages from Auger &…" at bounding box center [895, 459] width 11 height 11
checkbox input "true"
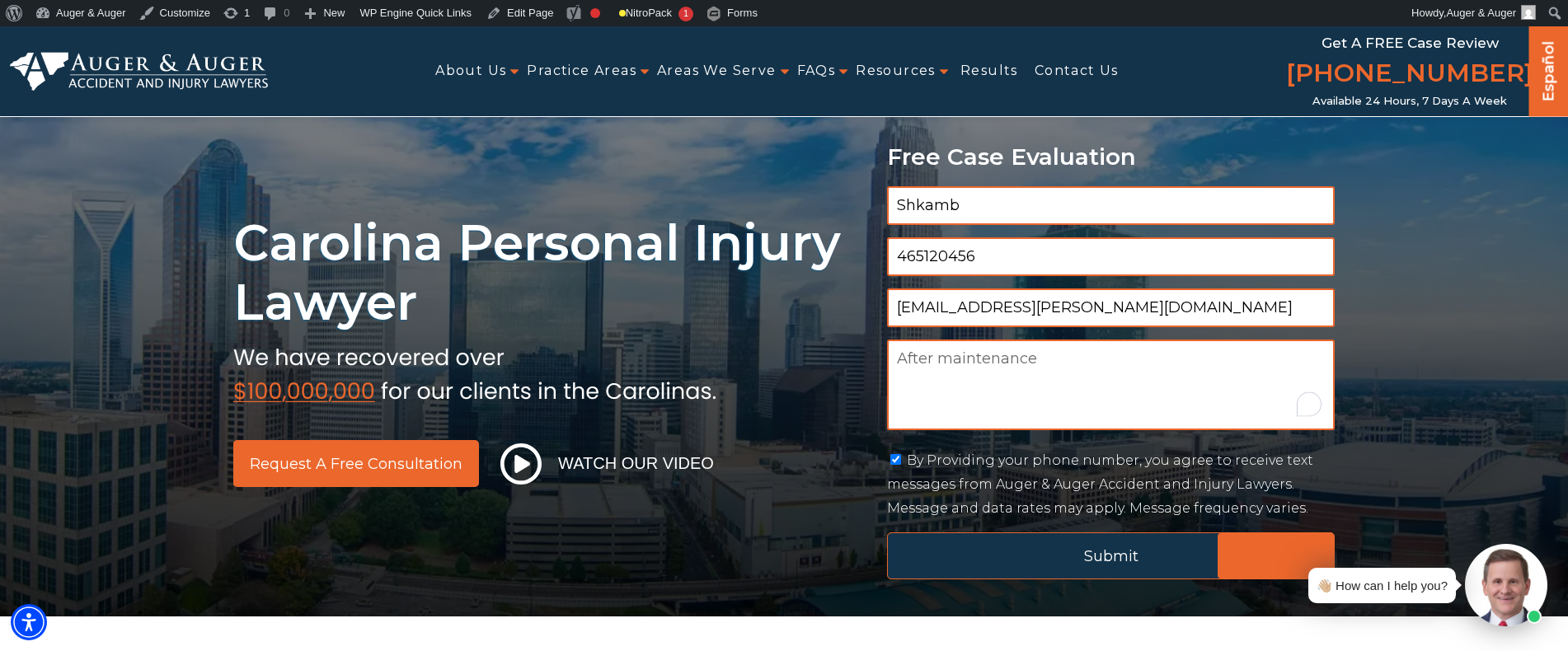
click at [958, 544] on input "Submit" at bounding box center [1111, 555] width 448 height 47
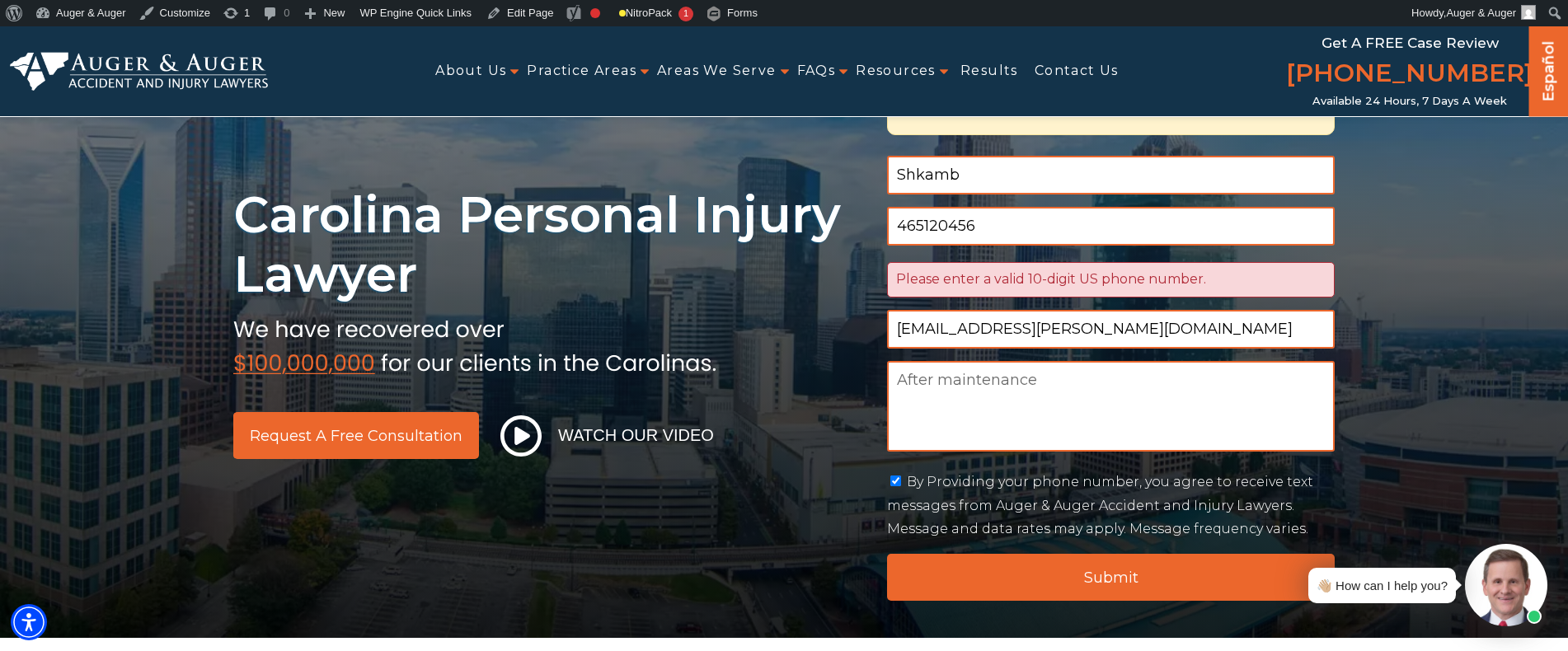
click at [1063, 220] on input "465120456" at bounding box center [1111, 227] width 448 height 39
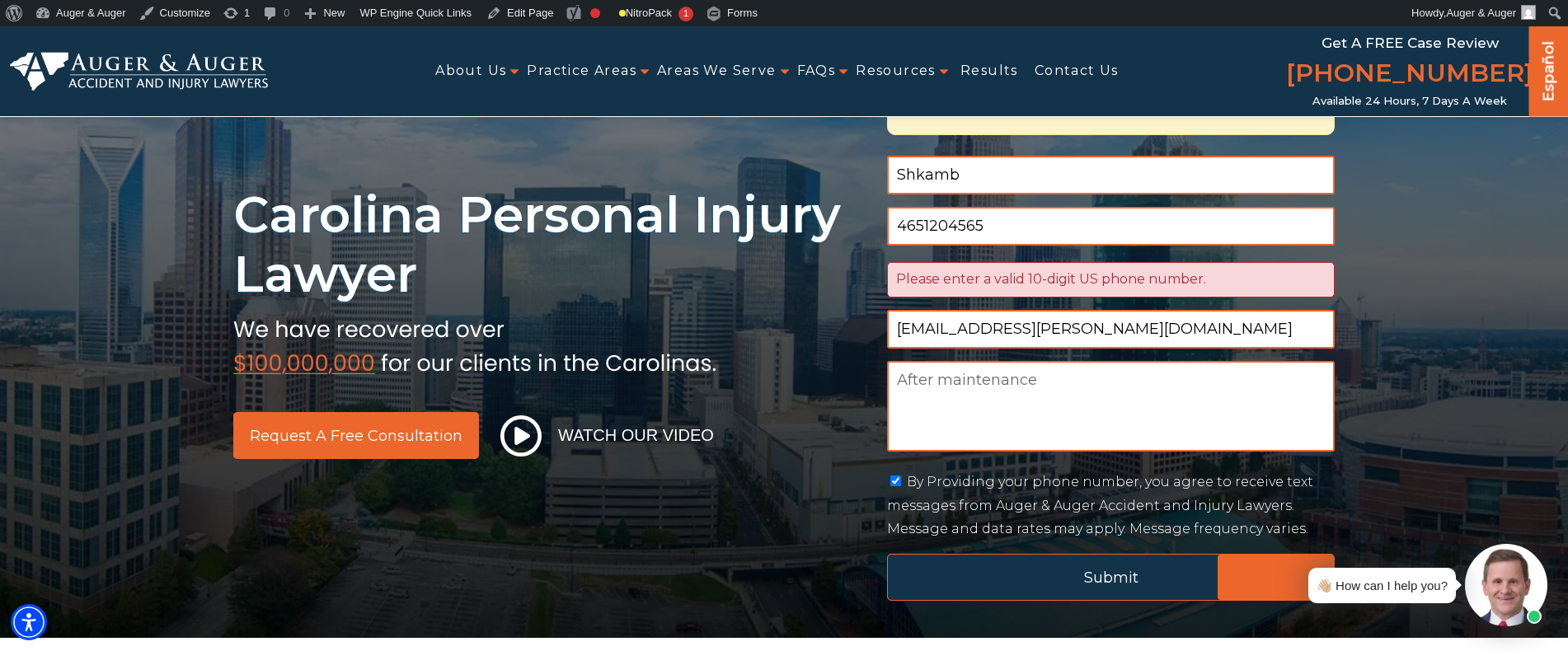
type input "4651204565"
click at [1080, 566] on input "Submit" at bounding box center [1111, 577] width 448 height 47
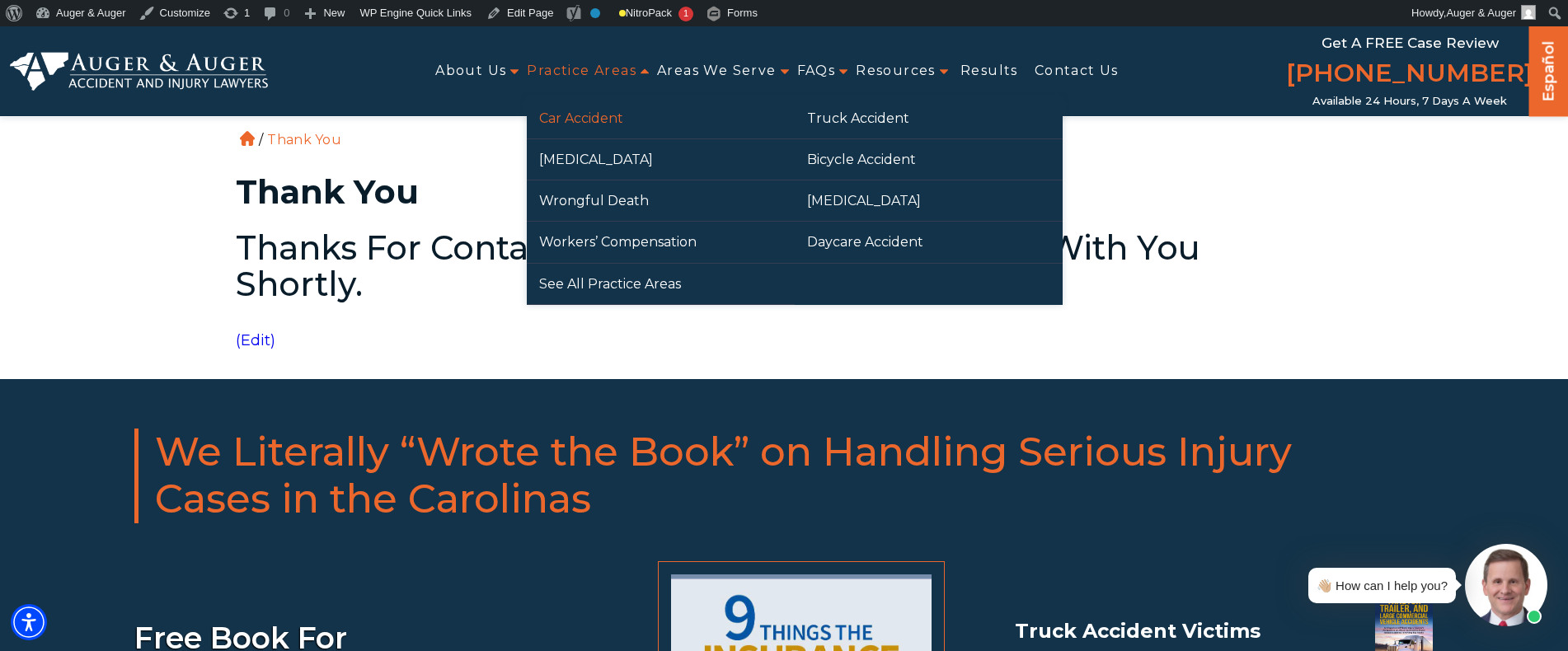
click at [597, 111] on link "Car Accident" at bounding box center [660, 117] width 268 height 40
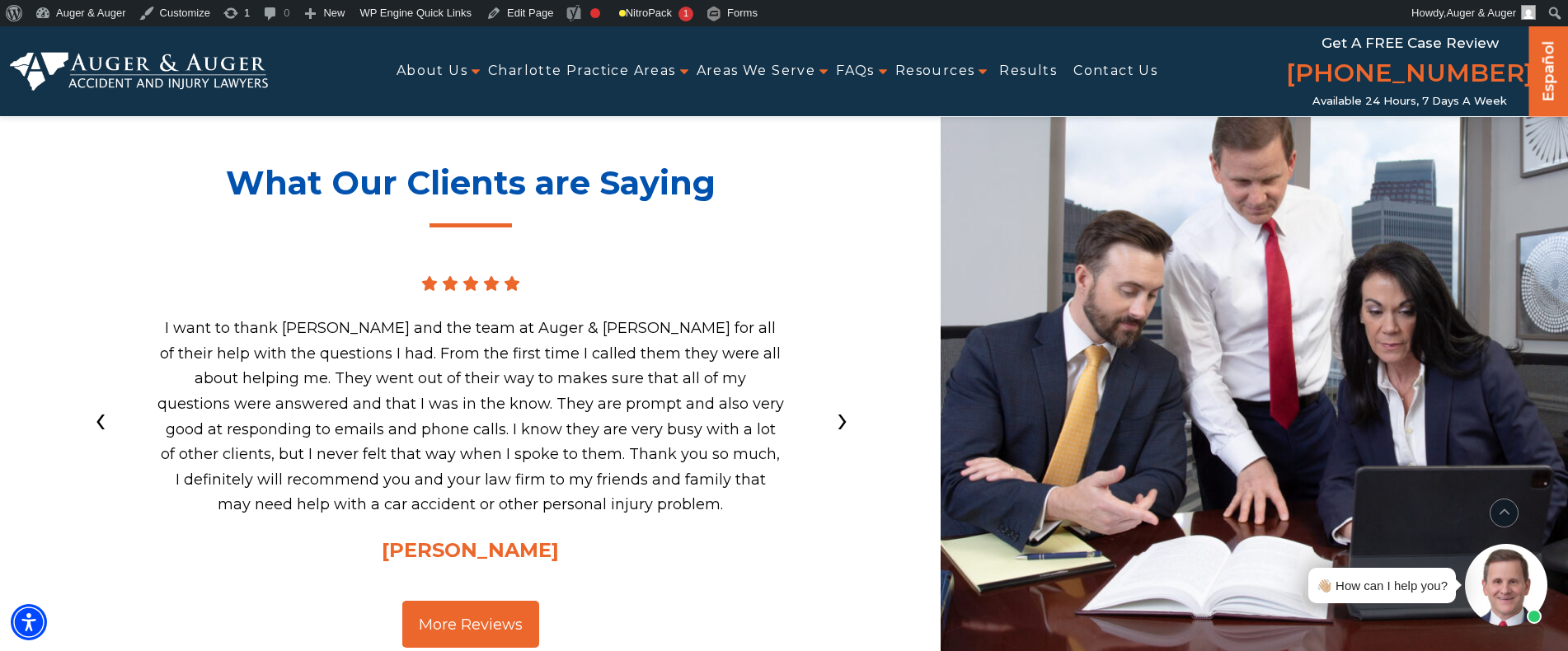
scroll to position [18701, 0]
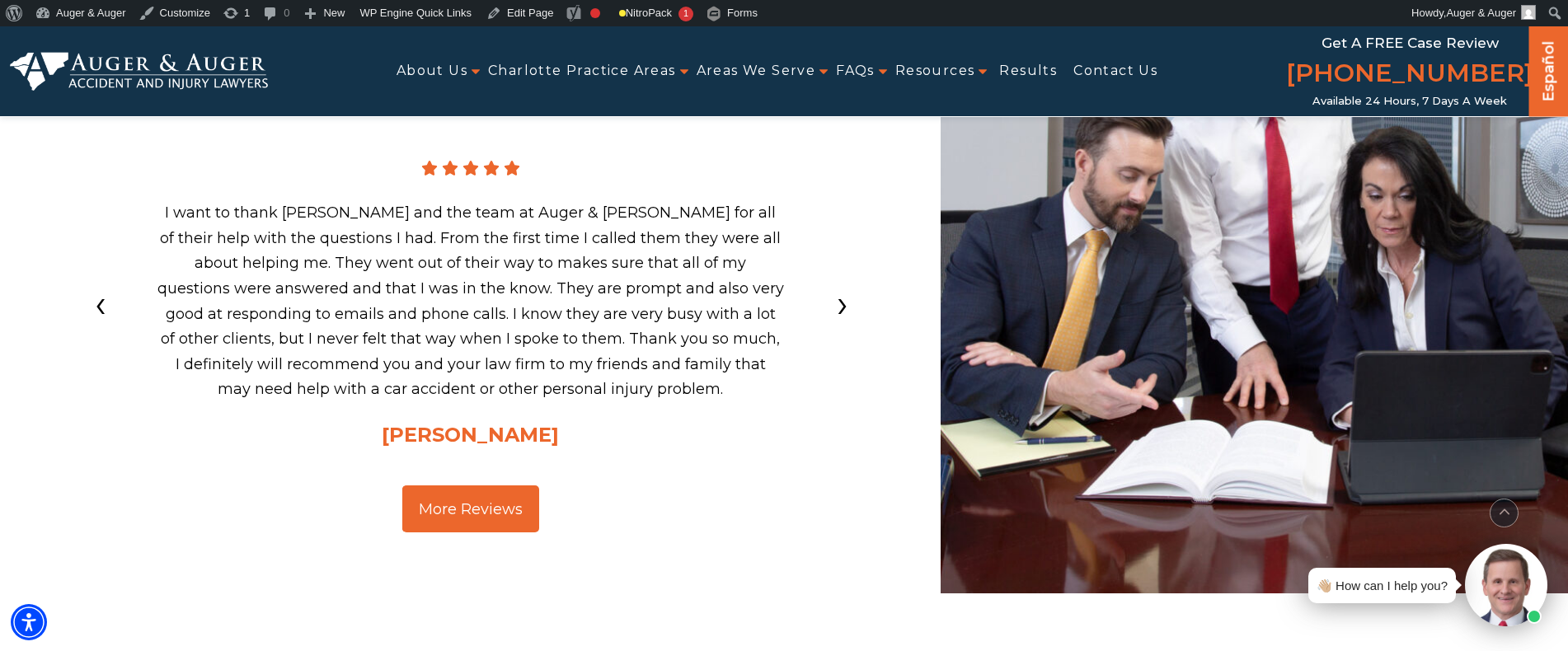
click at [242, 73] on img at bounding box center [139, 71] width 258 height 39
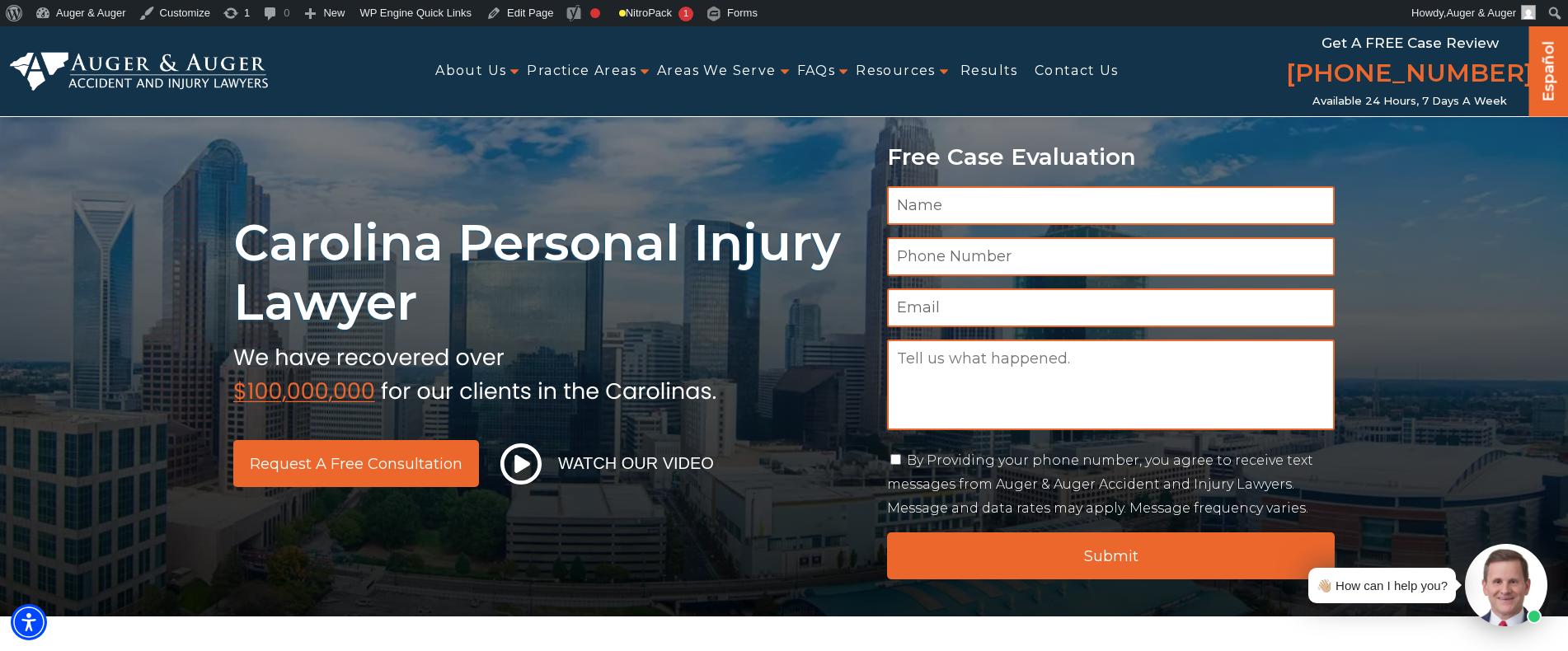
click at [764, 175] on div "Carolina Personal Injury Lawyer Request a Free Consultation Watch Our Video Fre…" at bounding box center [784, 321] width 1568 height 590
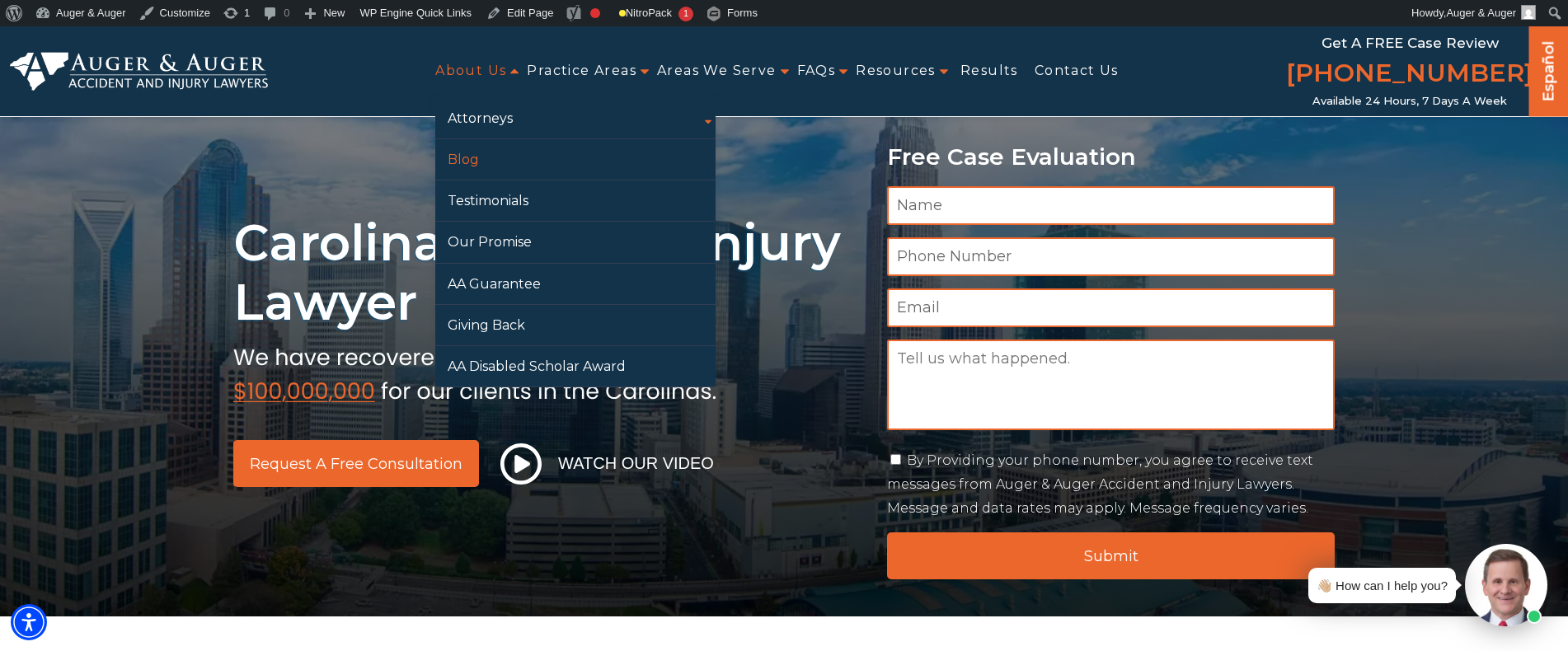
click at [477, 159] on link "Blog" at bounding box center [575, 159] width 280 height 40
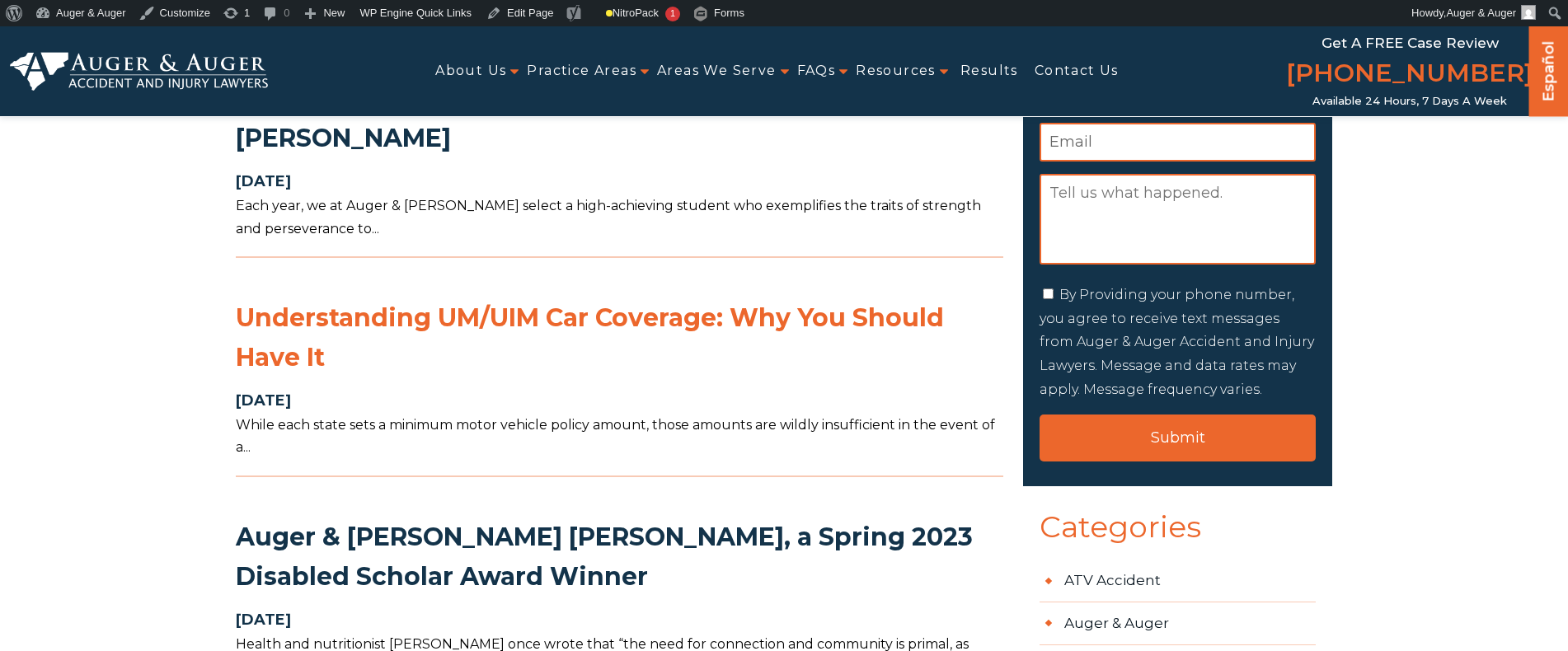
scroll to position [330, 0]
click at [425, 310] on link "Understanding UM/UIM Car Coverage: Why You Should Have It" at bounding box center [590, 338] width 708 height 71
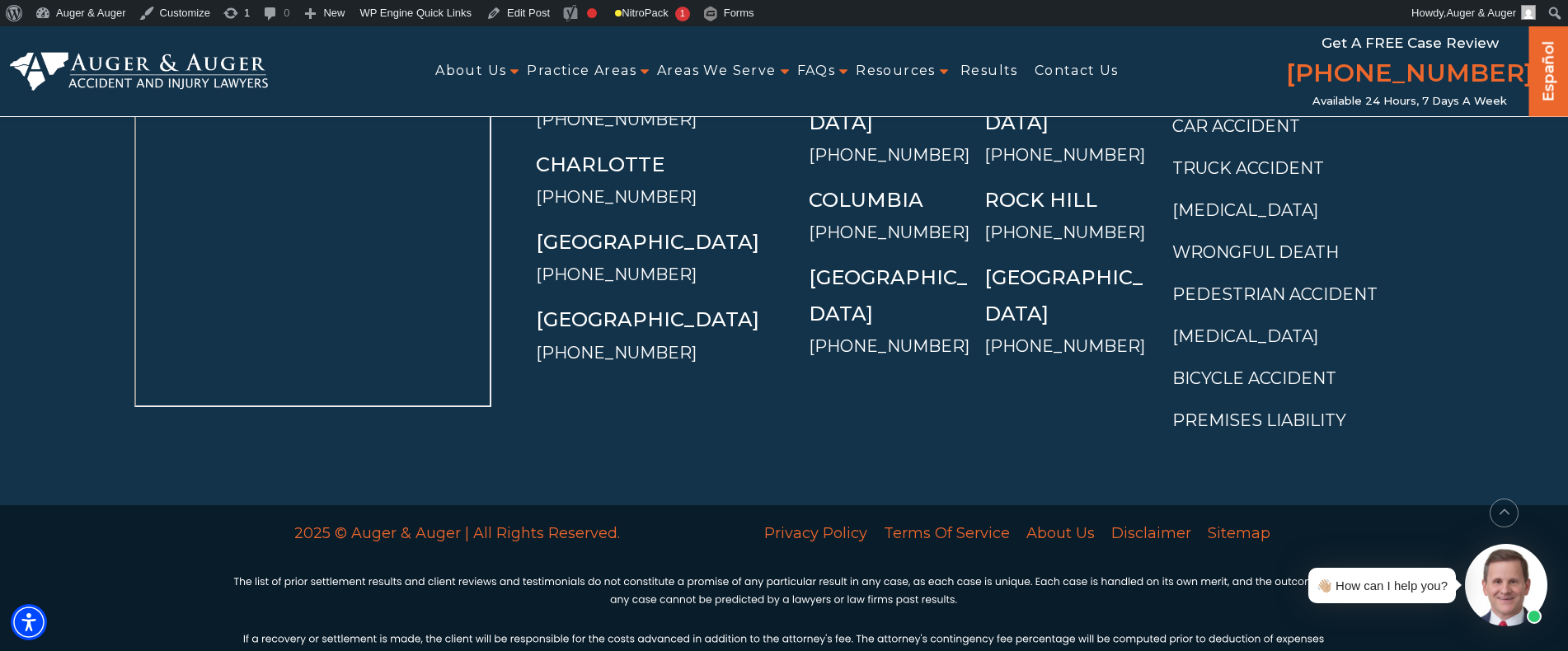
scroll to position [6288, 0]
